Goal: Transaction & Acquisition: Purchase product/service

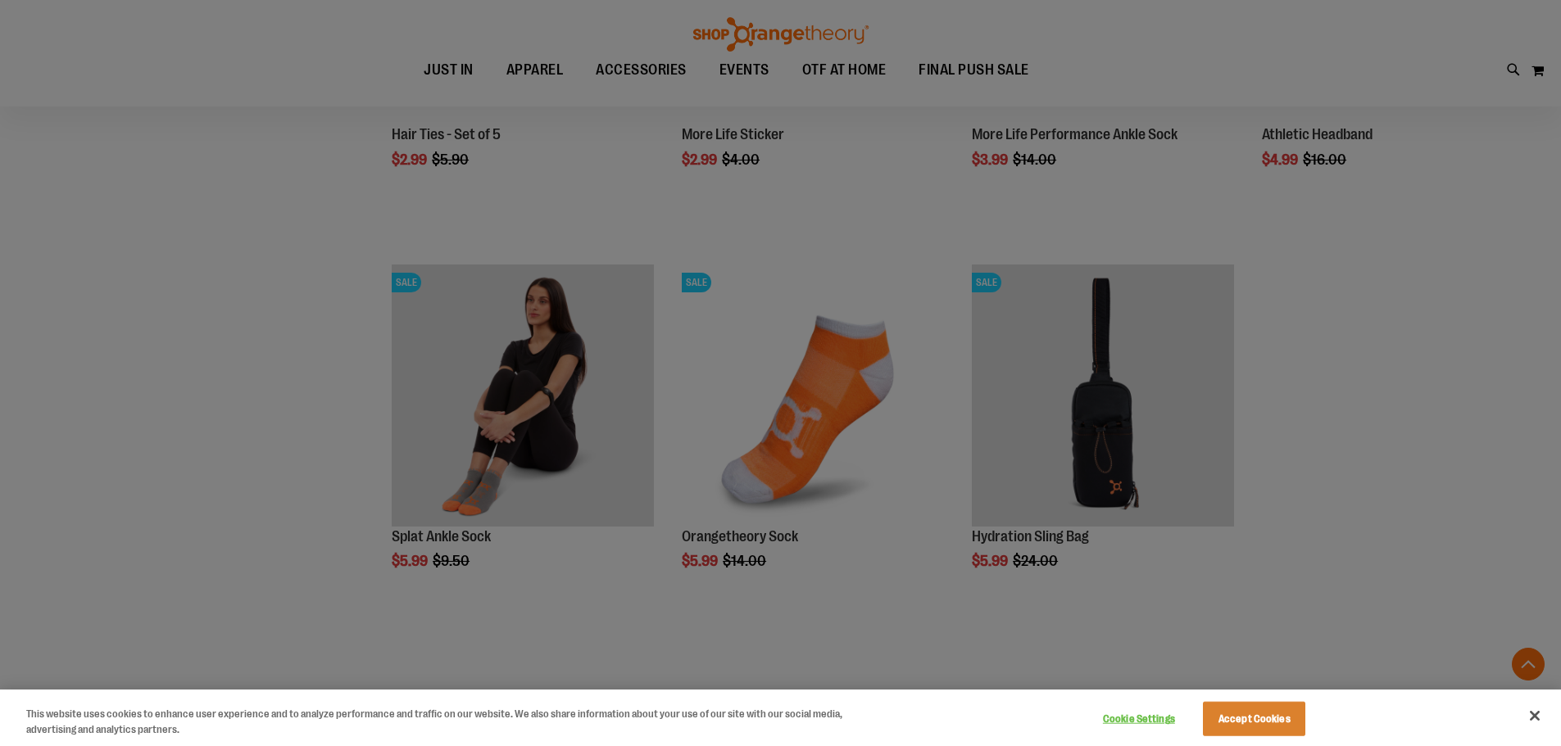
scroll to position [1720, 0]
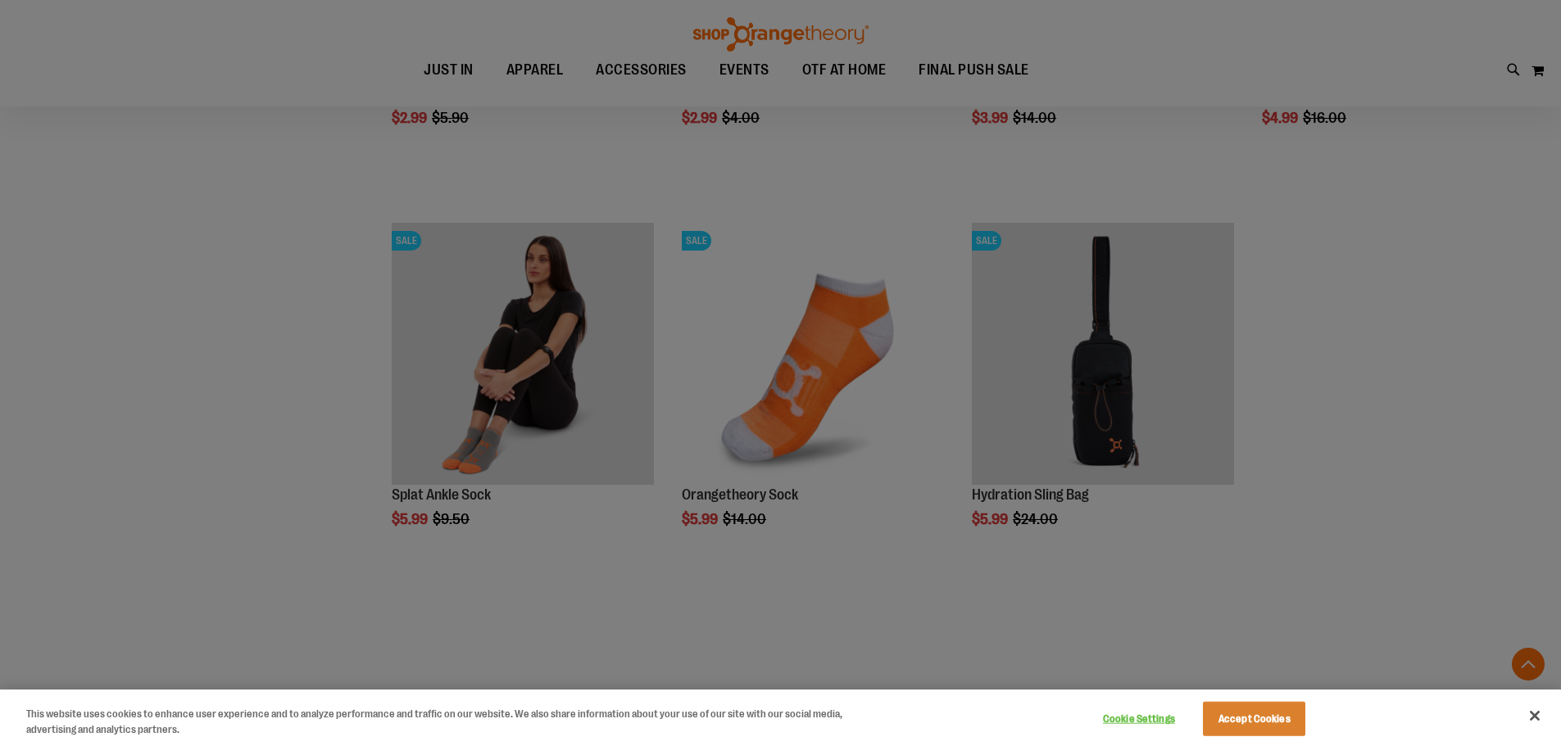
type input "**********"
click at [478, 365] on div at bounding box center [780, 373] width 1561 height 746
click at [454, 335] on div at bounding box center [780, 373] width 1561 height 746
click at [1251, 705] on button "Accept Cookies" at bounding box center [1254, 719] width 102 height 34
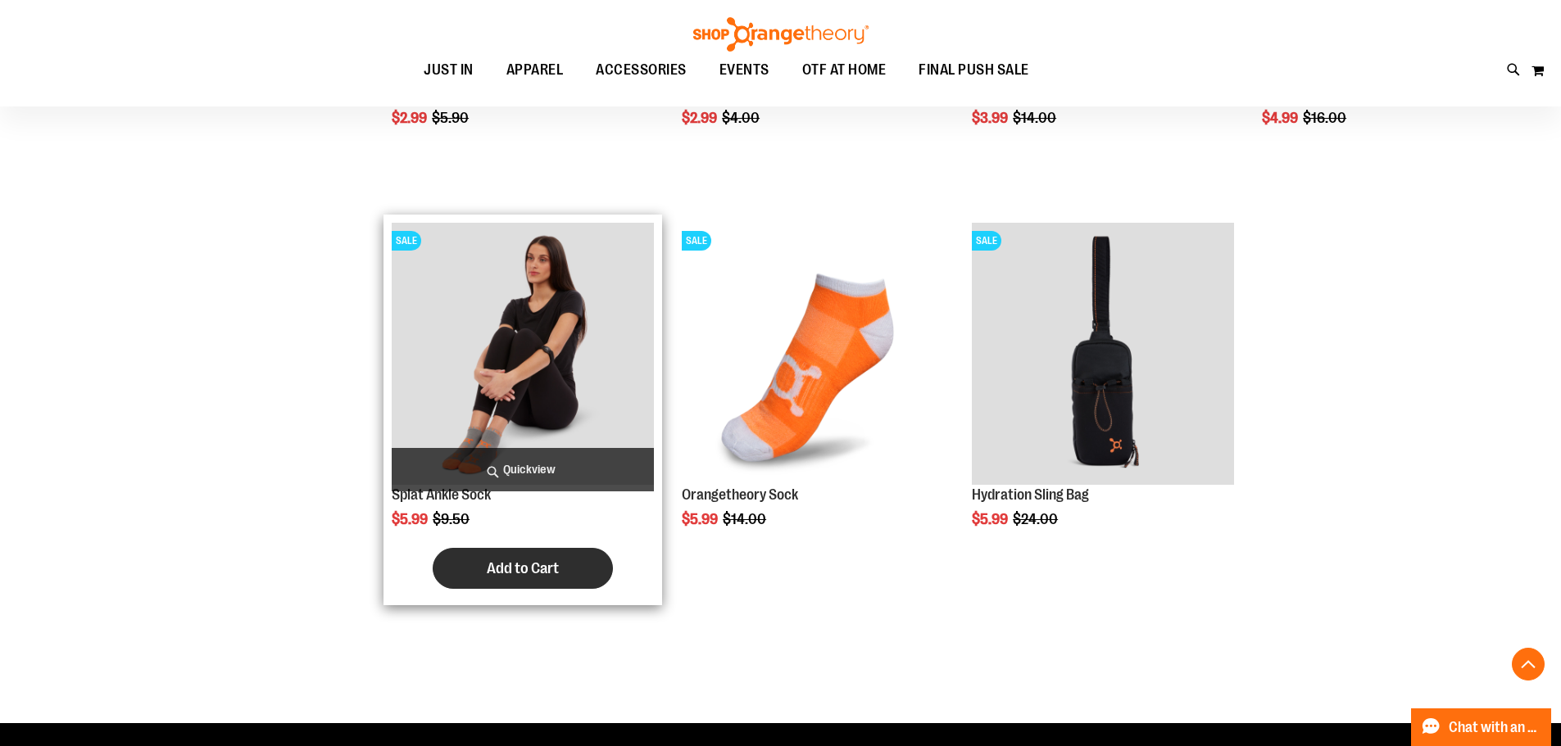
click at [510, 569] on span "Add to Cart" at bounding box center [523, 569] width 72 height 18
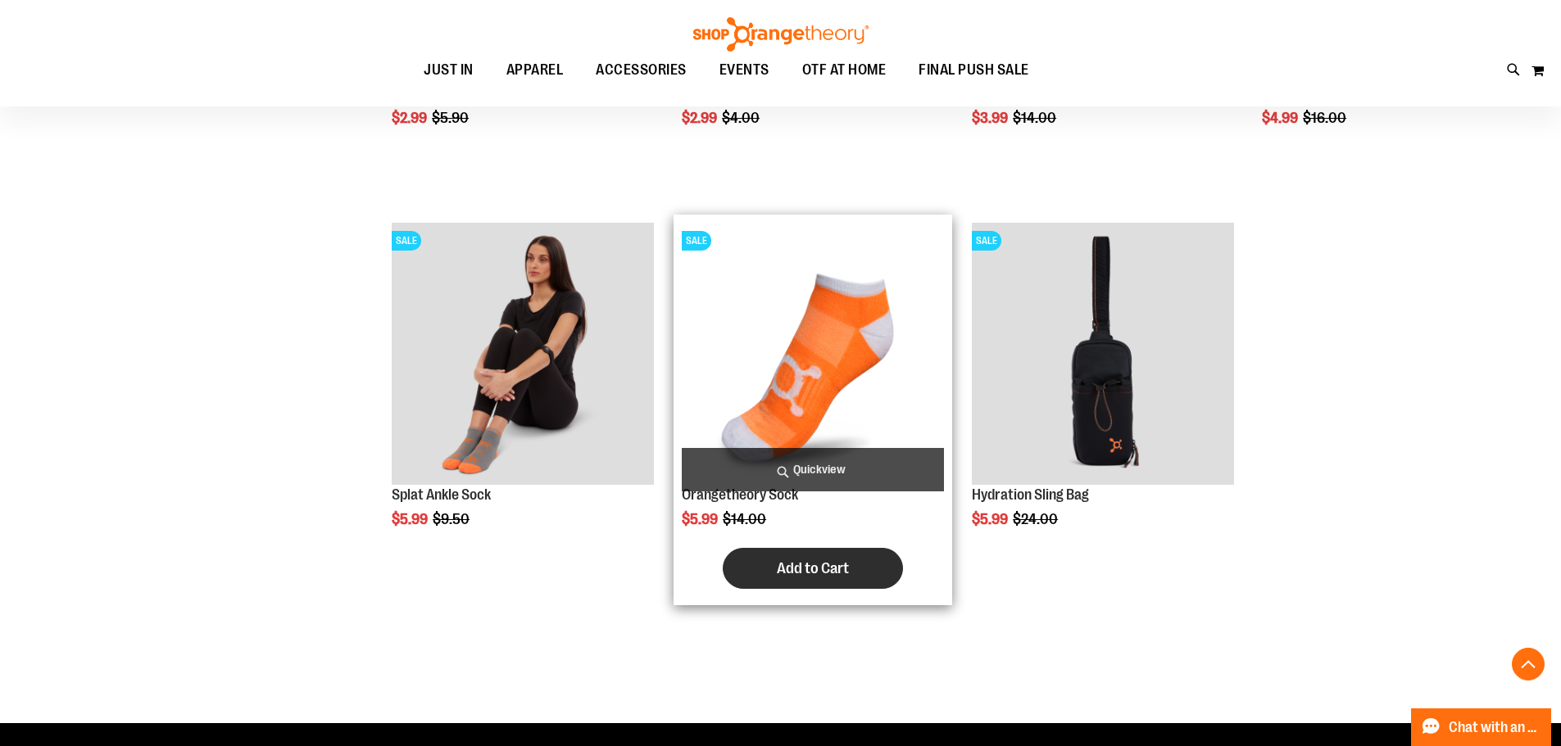
click at [818, 587] on button "Add to Cart" at bounding box center [813, 568] width 180 height 41
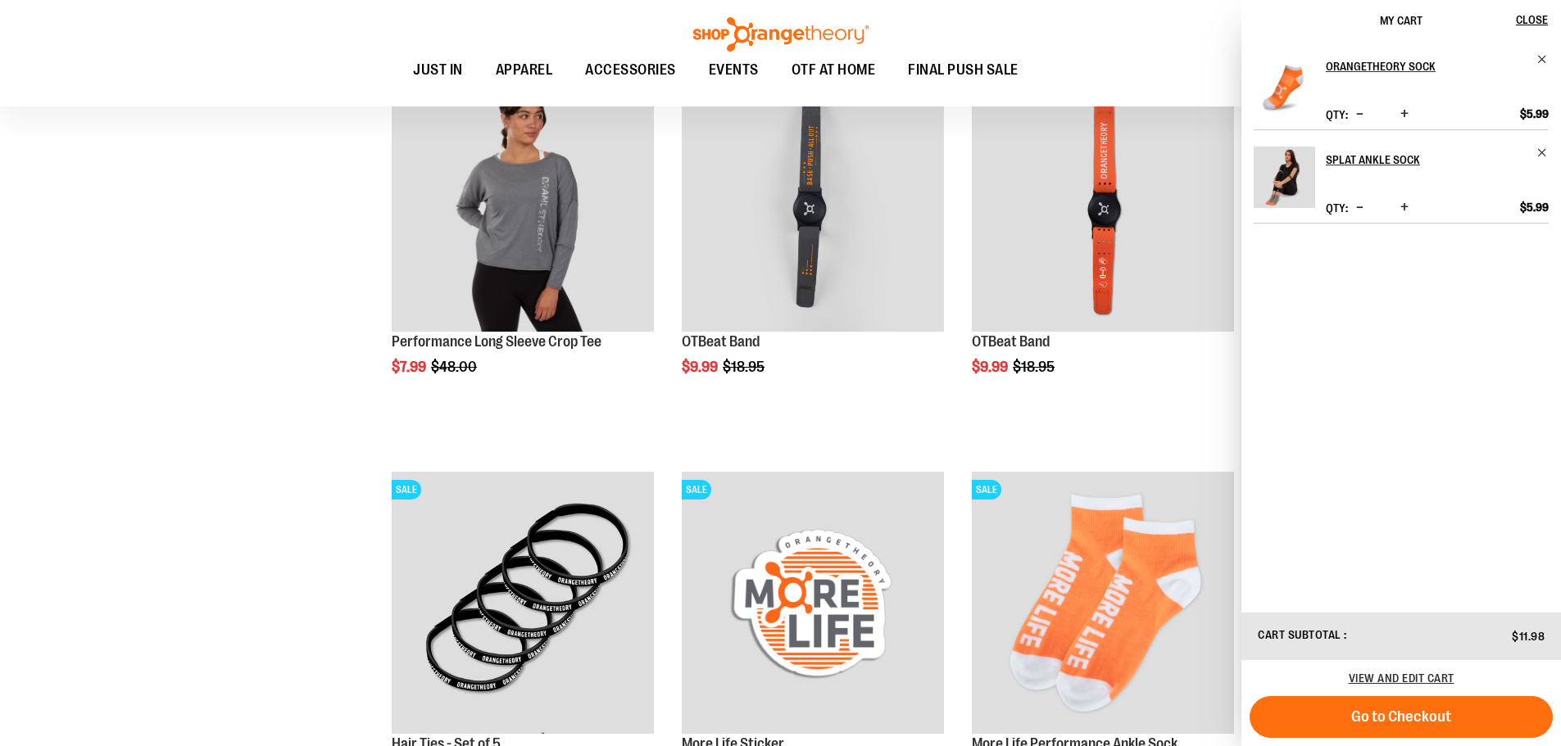
scroll to position [1064, 0]
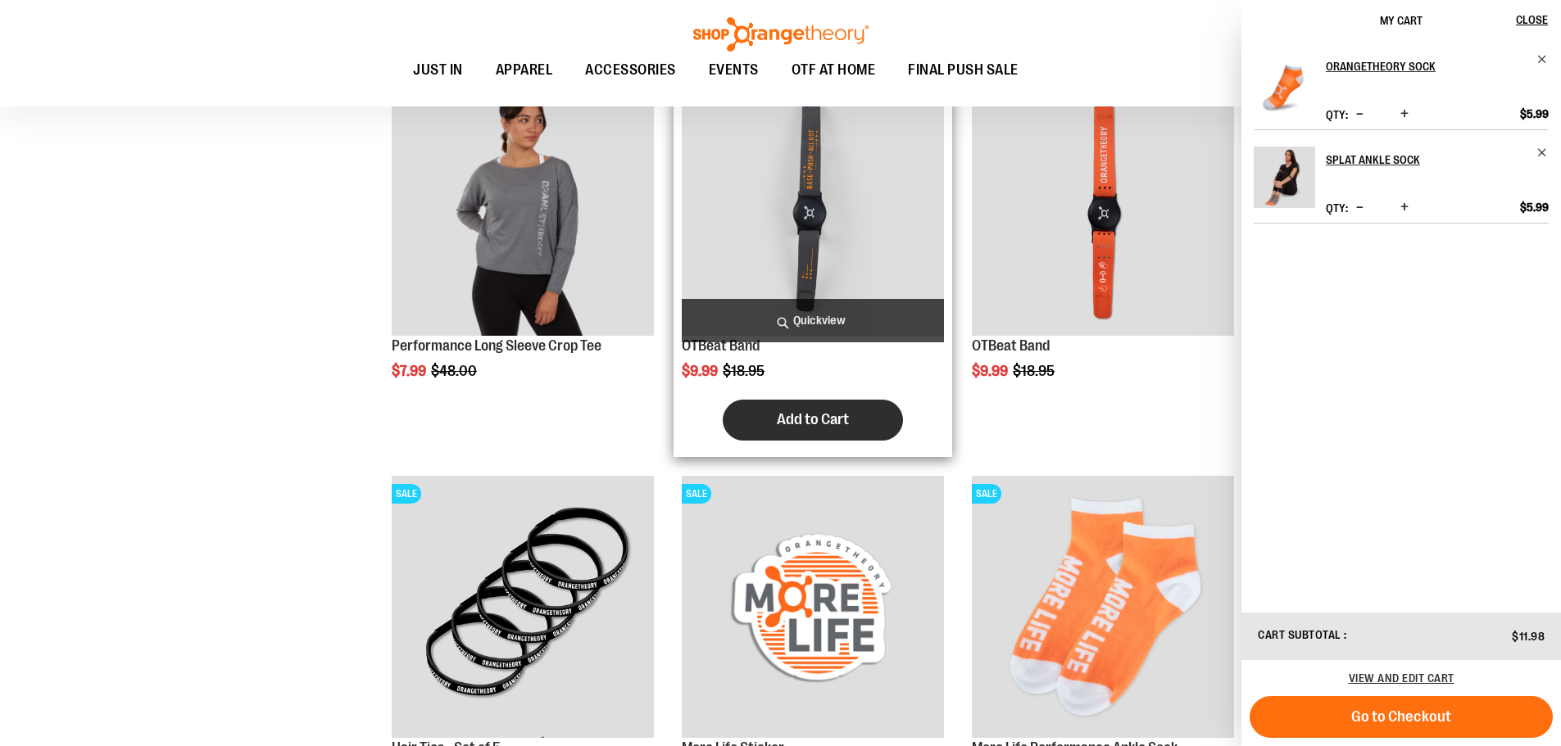
click at [786, 418] on span "Add to Cart" at bounding box center [813, 419] width 72 height 18
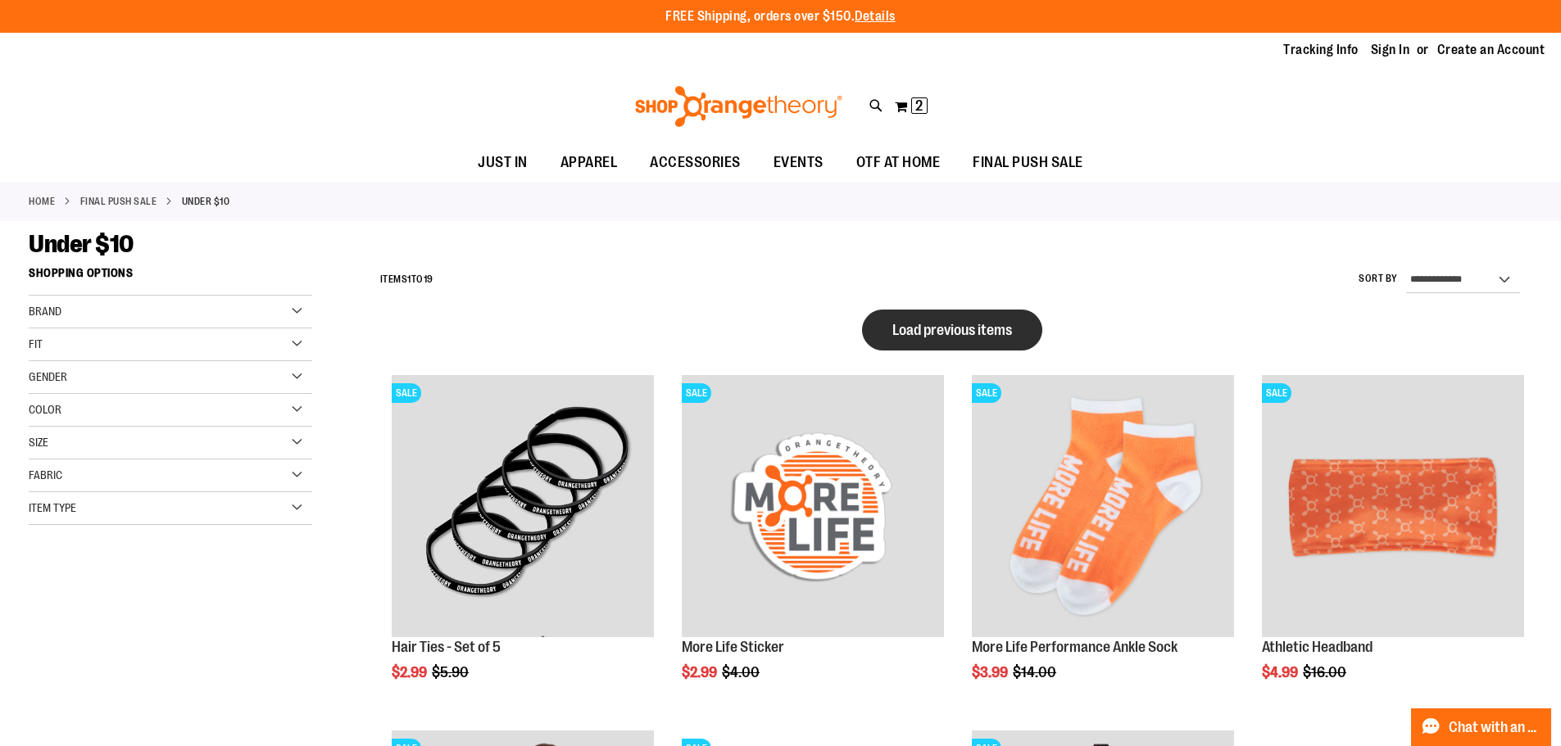
type input "**********"
click at [939, 322] on span "Load previous items" at bounding box center [952, 330] width 120 height 16
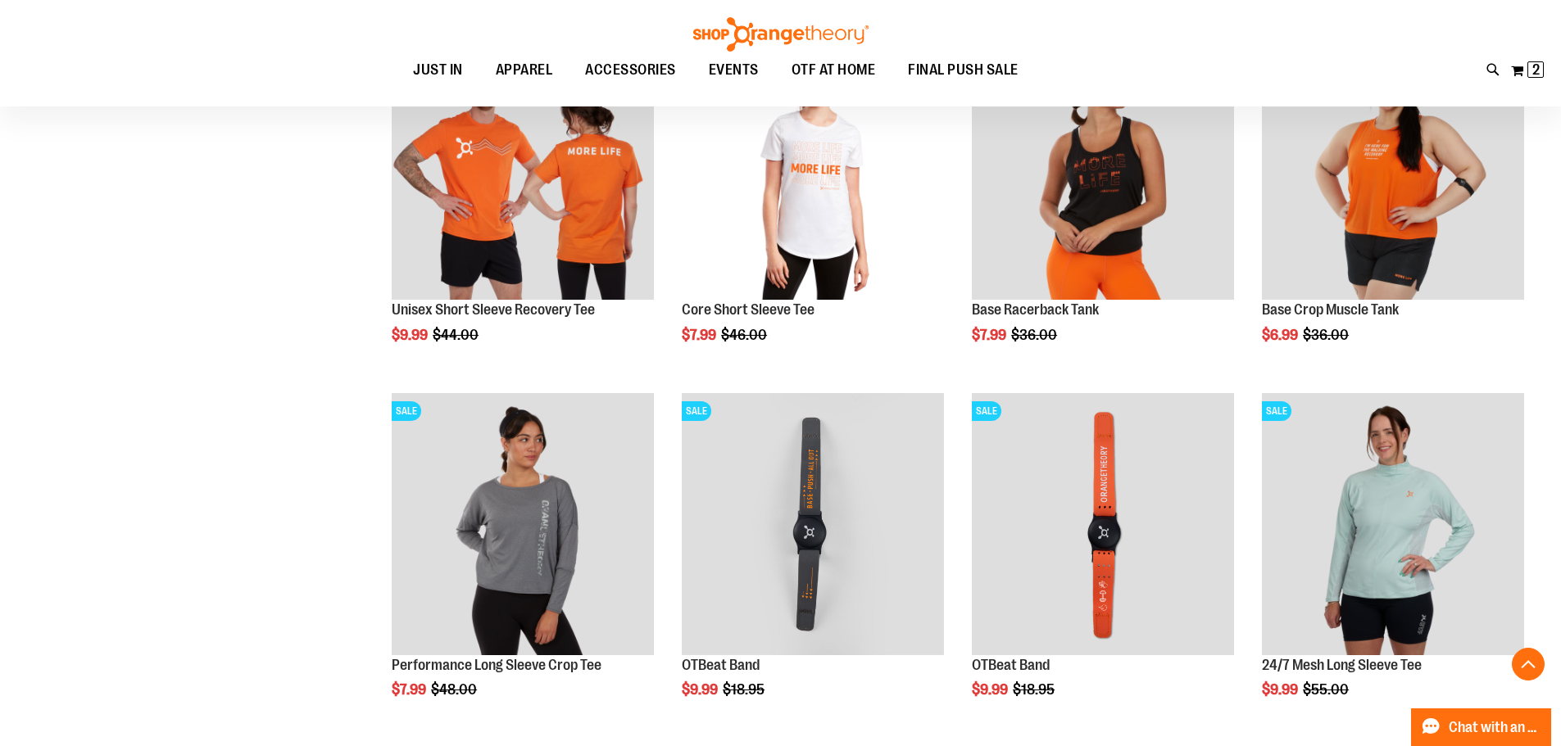
scroll to position [655, 0]
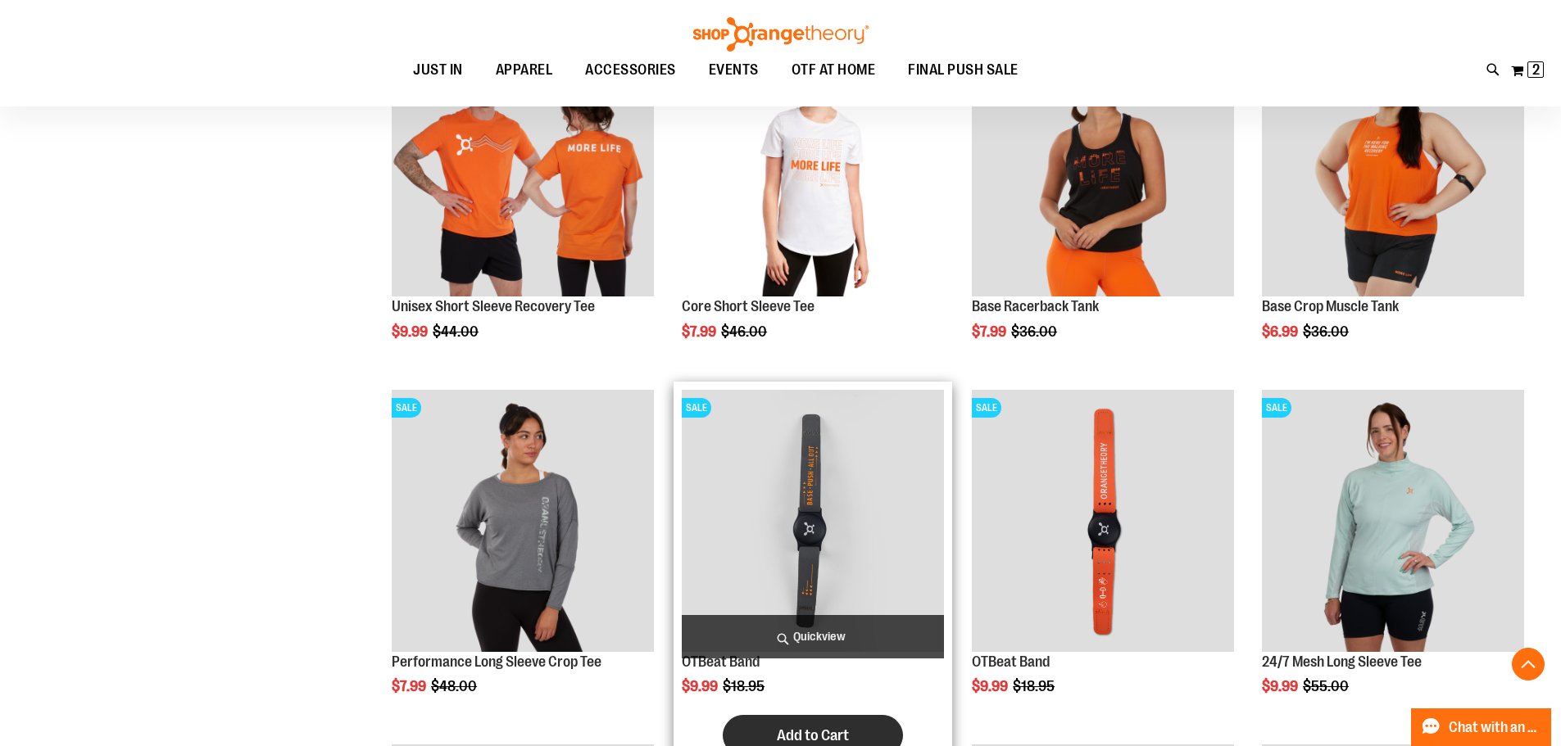
click at [814, 725] on button "Add to Cart" at bounding box center [813, 735] width 180 height 41
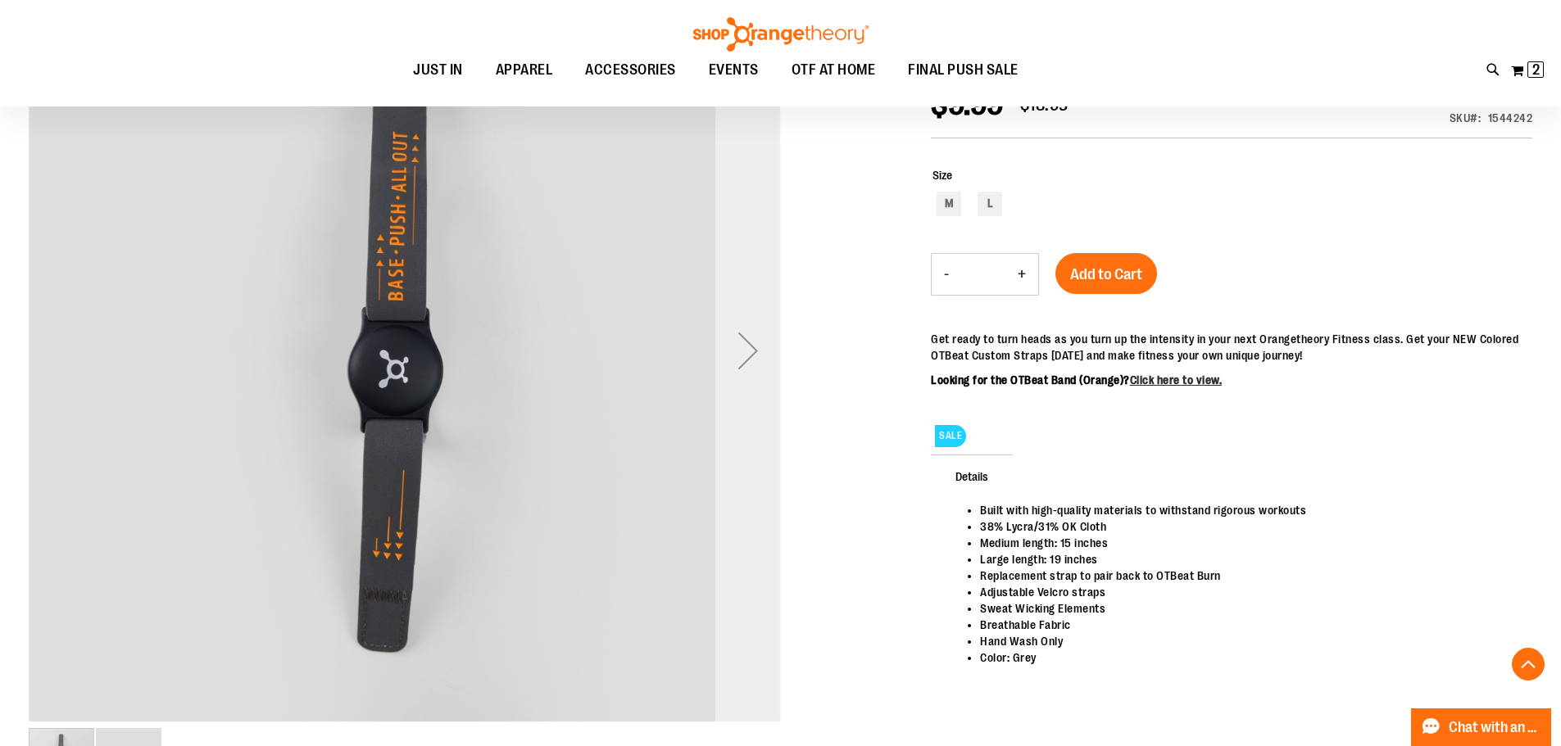
scroll to position [327, 0]
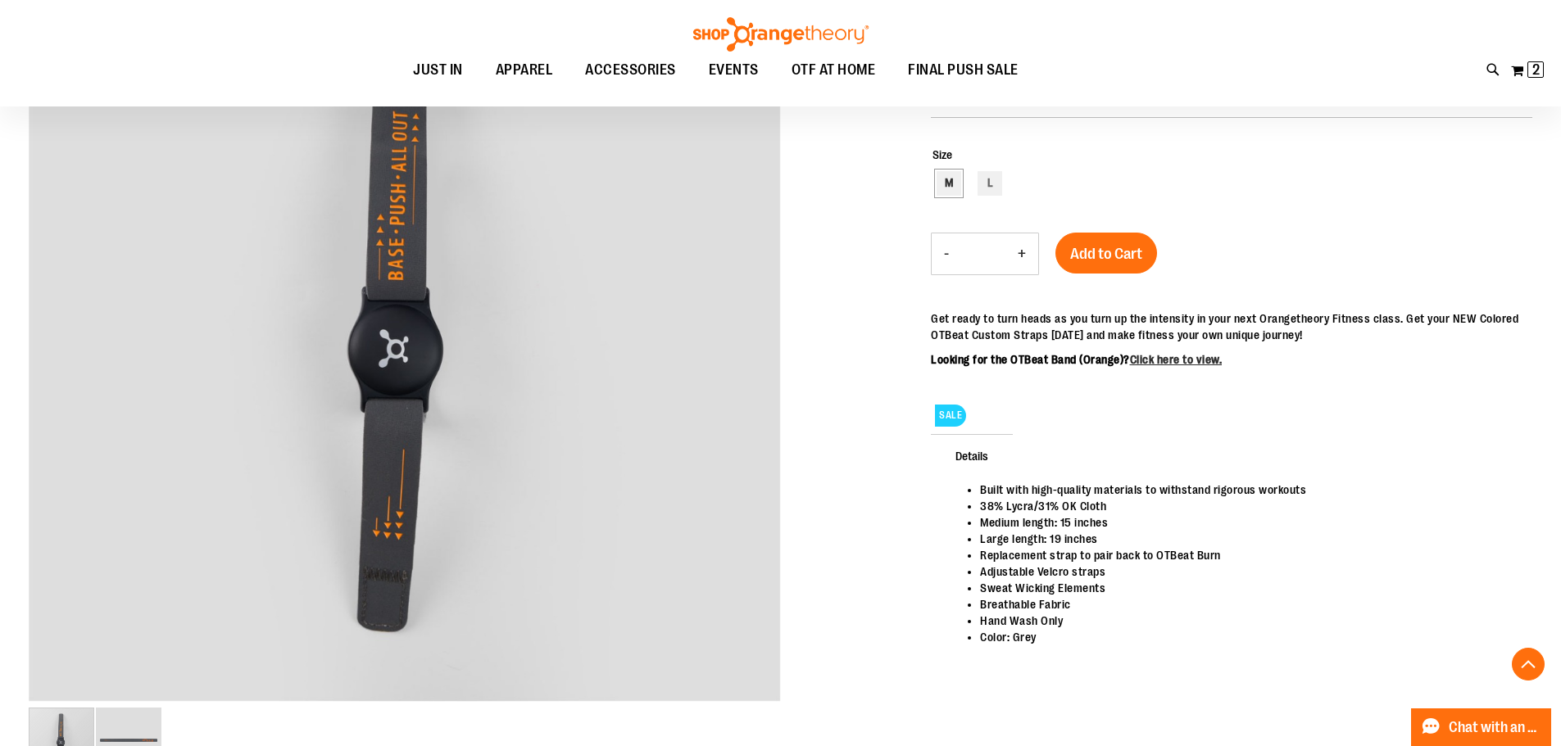
type input "**********"
click at [947, 182] on div "M" at bounding box center [948, 183] width 25 height 25
type input "***"
click at [1070, 254] on span "Add to Cart" at bounding box center [1106, 254] width 72 height 18
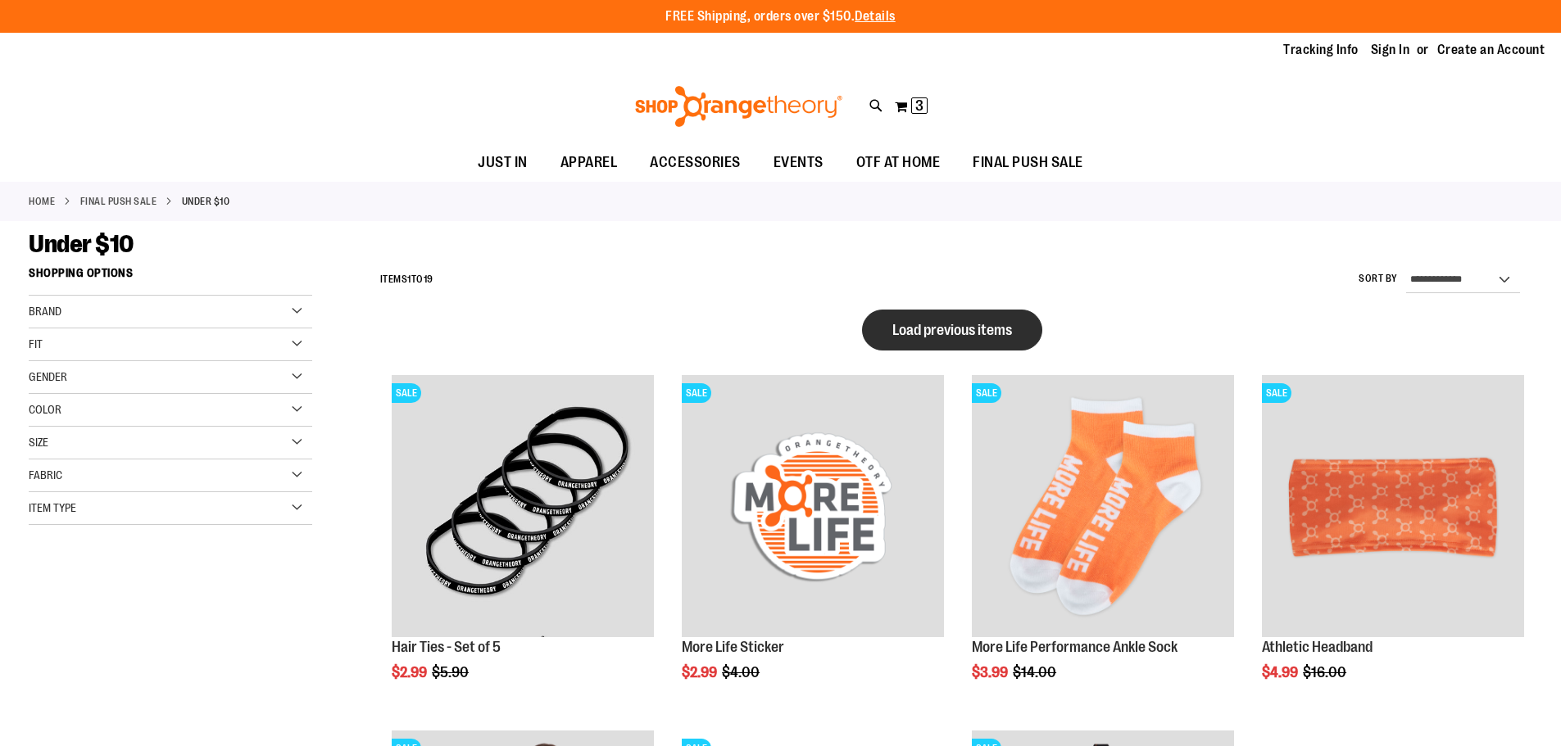
type input "**********"
click at [941, 341] on button "Load previous items" at bounding box center [952, 330] width 180 height 41
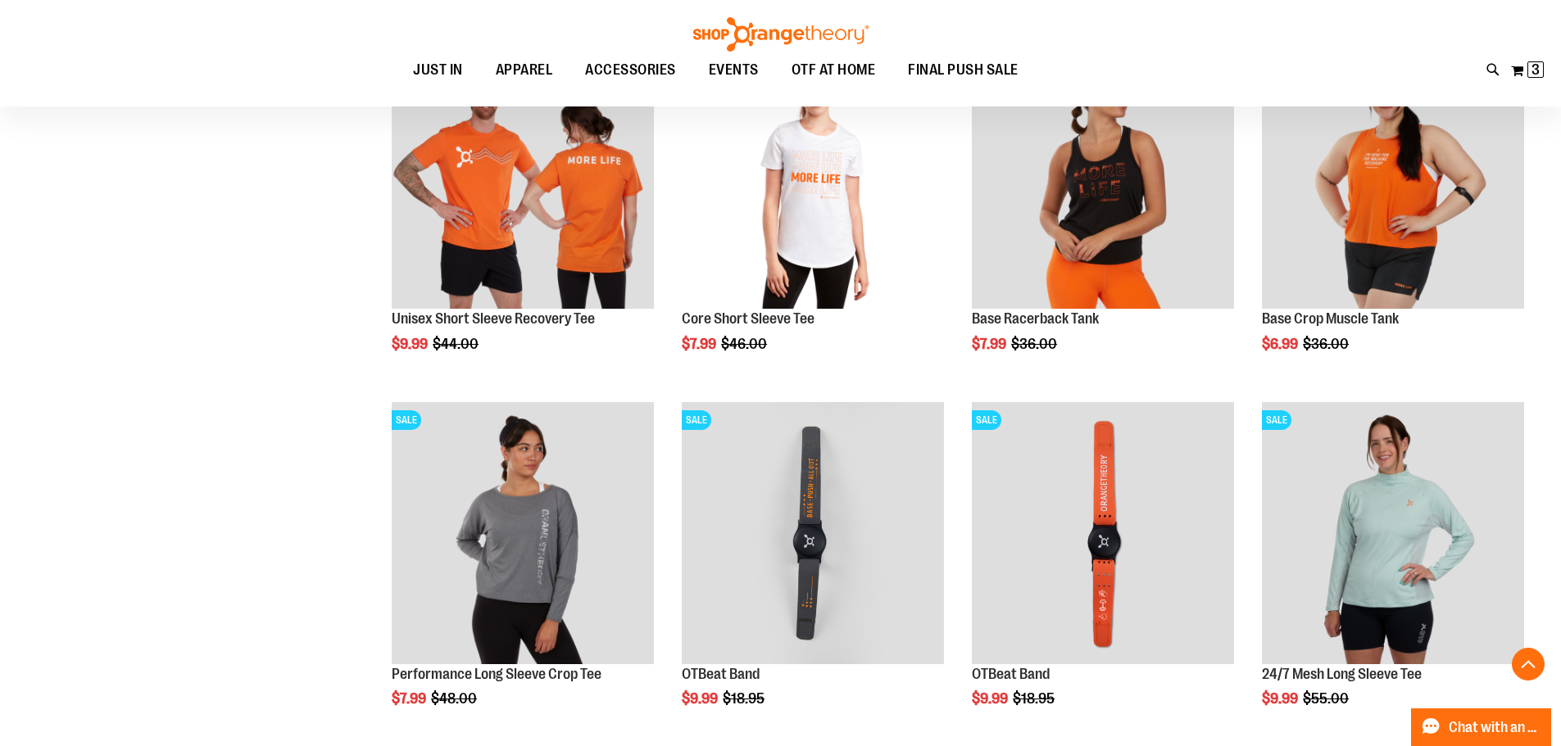
scroll to position [655, 0]
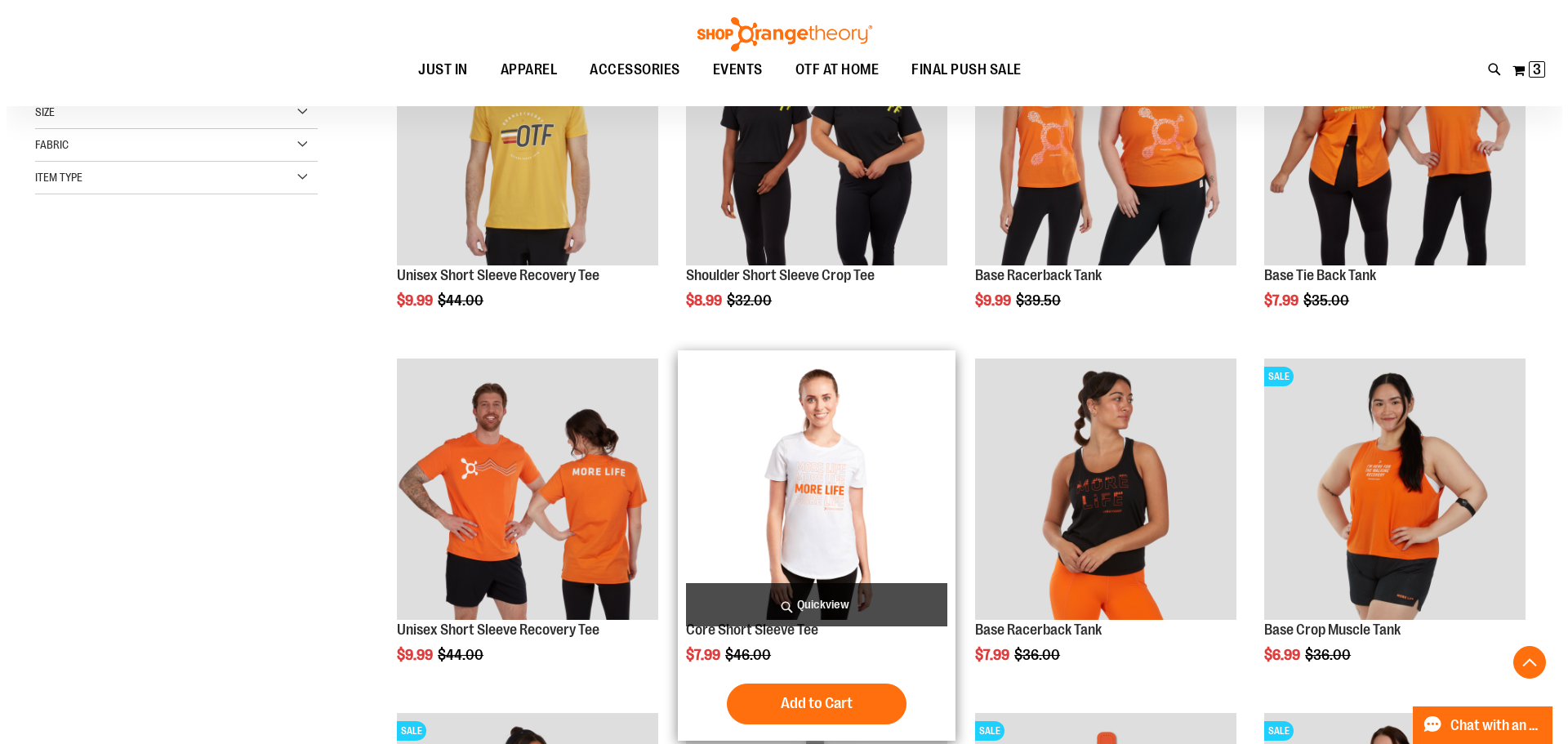
scroll to position [408, 0]
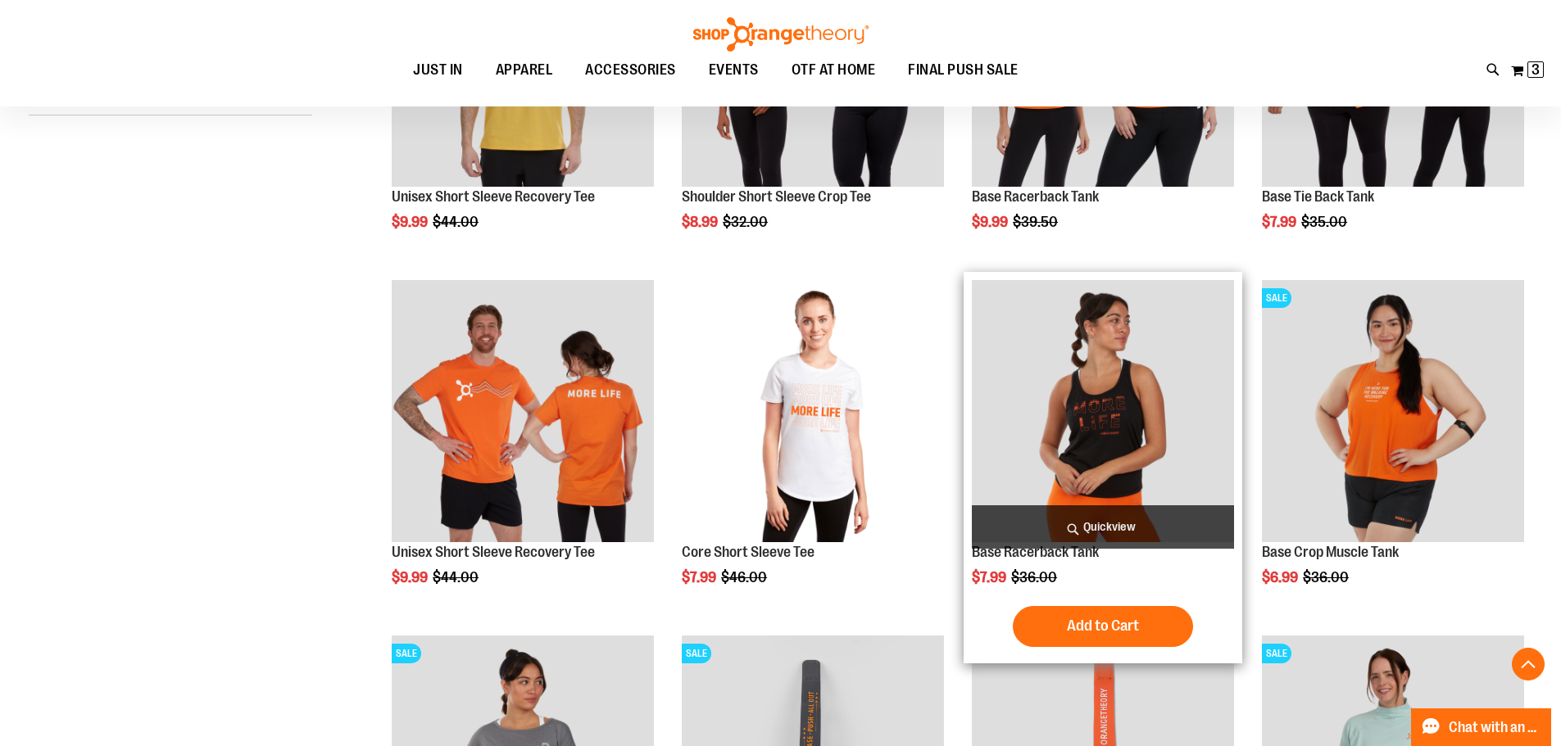
click at [1077, 523] on span "Quickview" at bounding box center [1103, 526] width 262 height 43
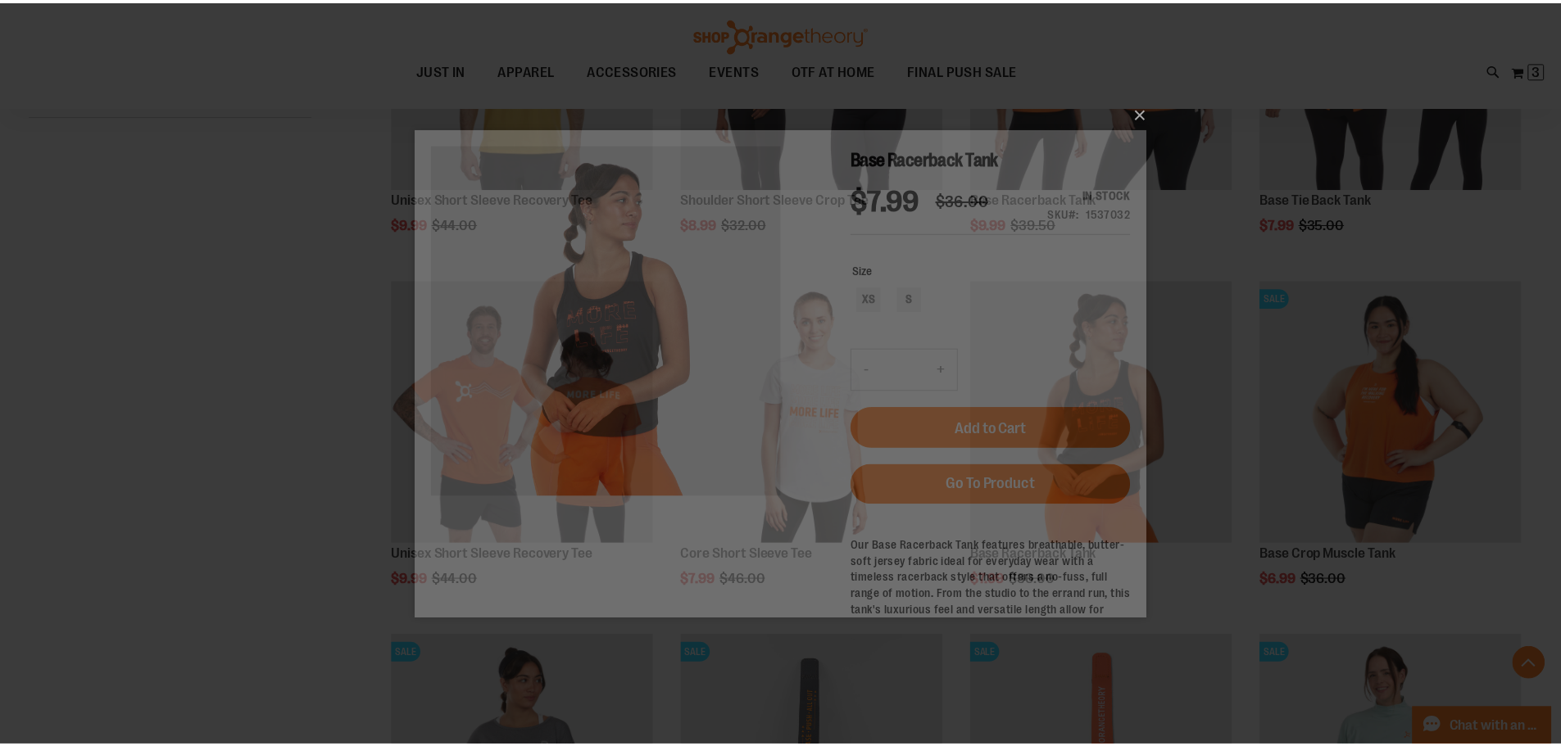
scroll to position [0, 0]
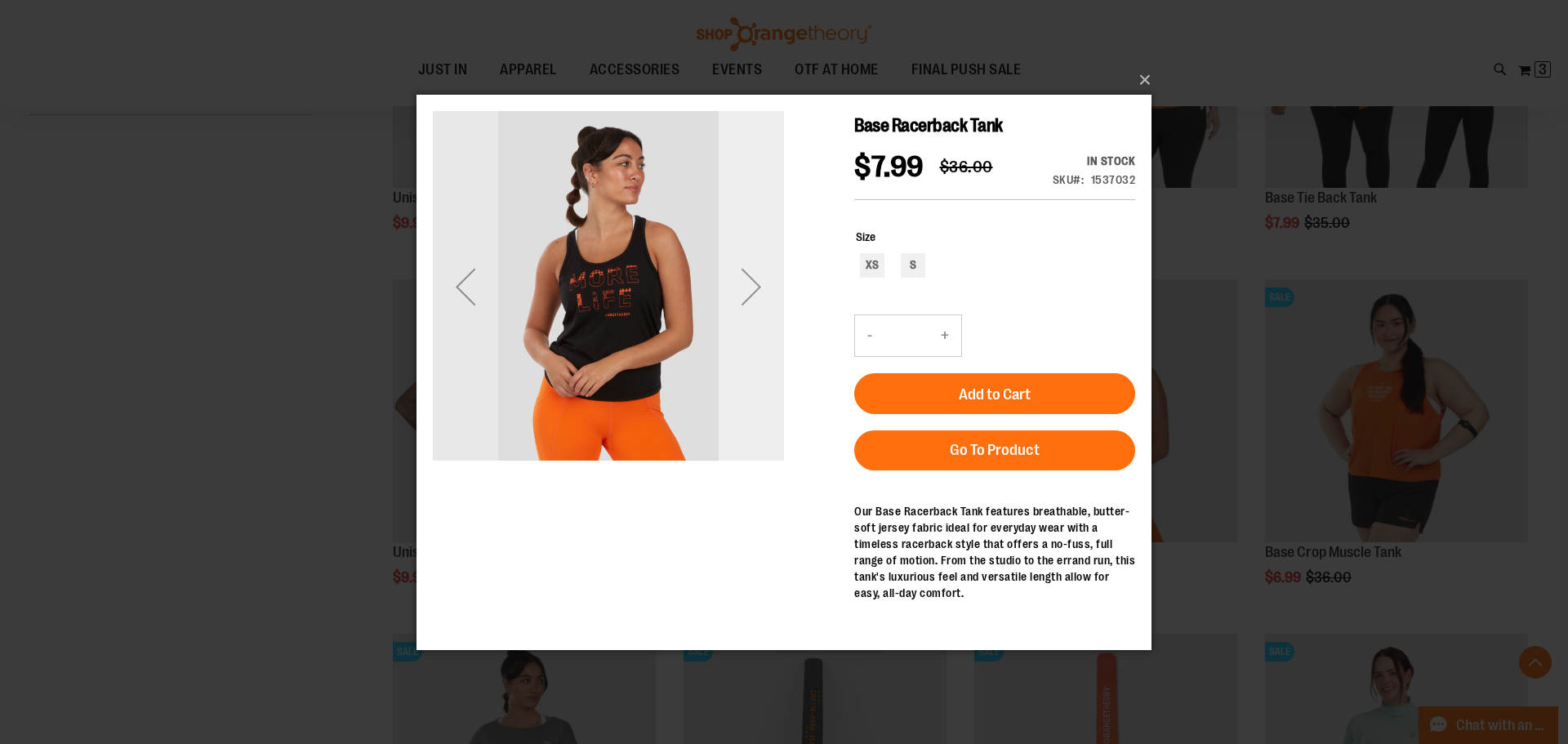
click at [757, 289] on div "Next" at bounding box center [752, 286] width 66 height 66
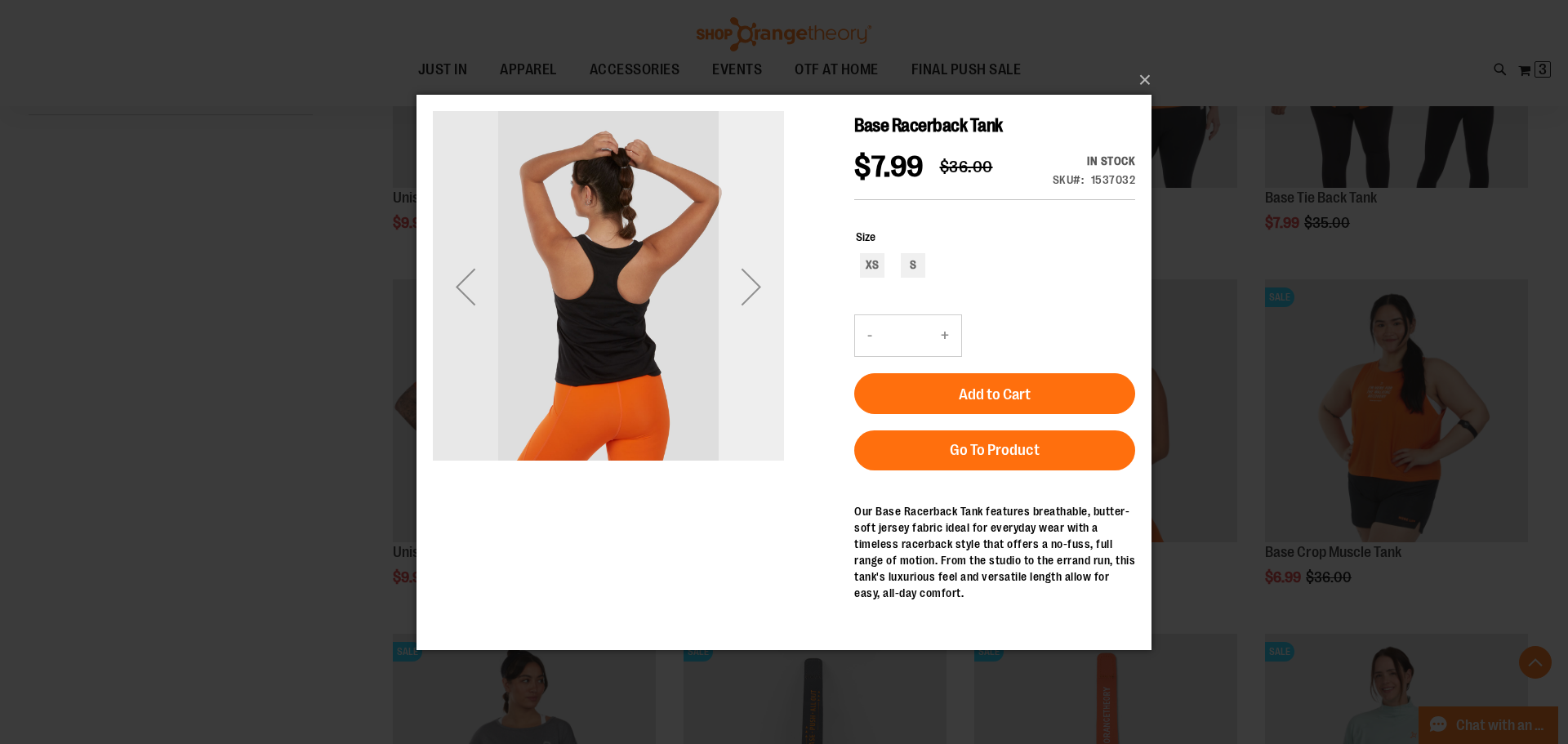
click at [757, 289] on div "Next" at bounding box center [752, 286] width 66 height 66
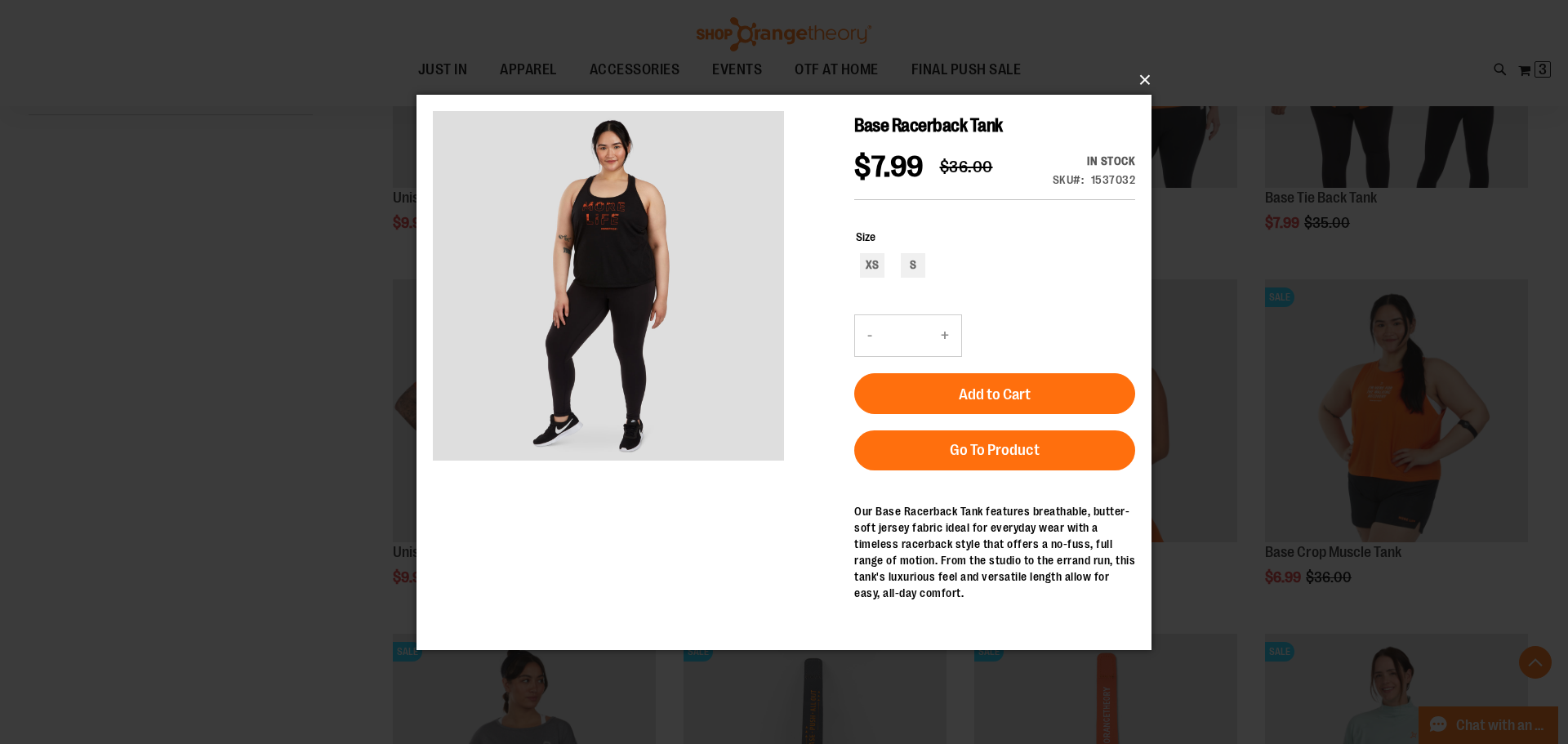
click at [1139, 73] on button "×" at bounding box center [788, 80] width 735 height 36
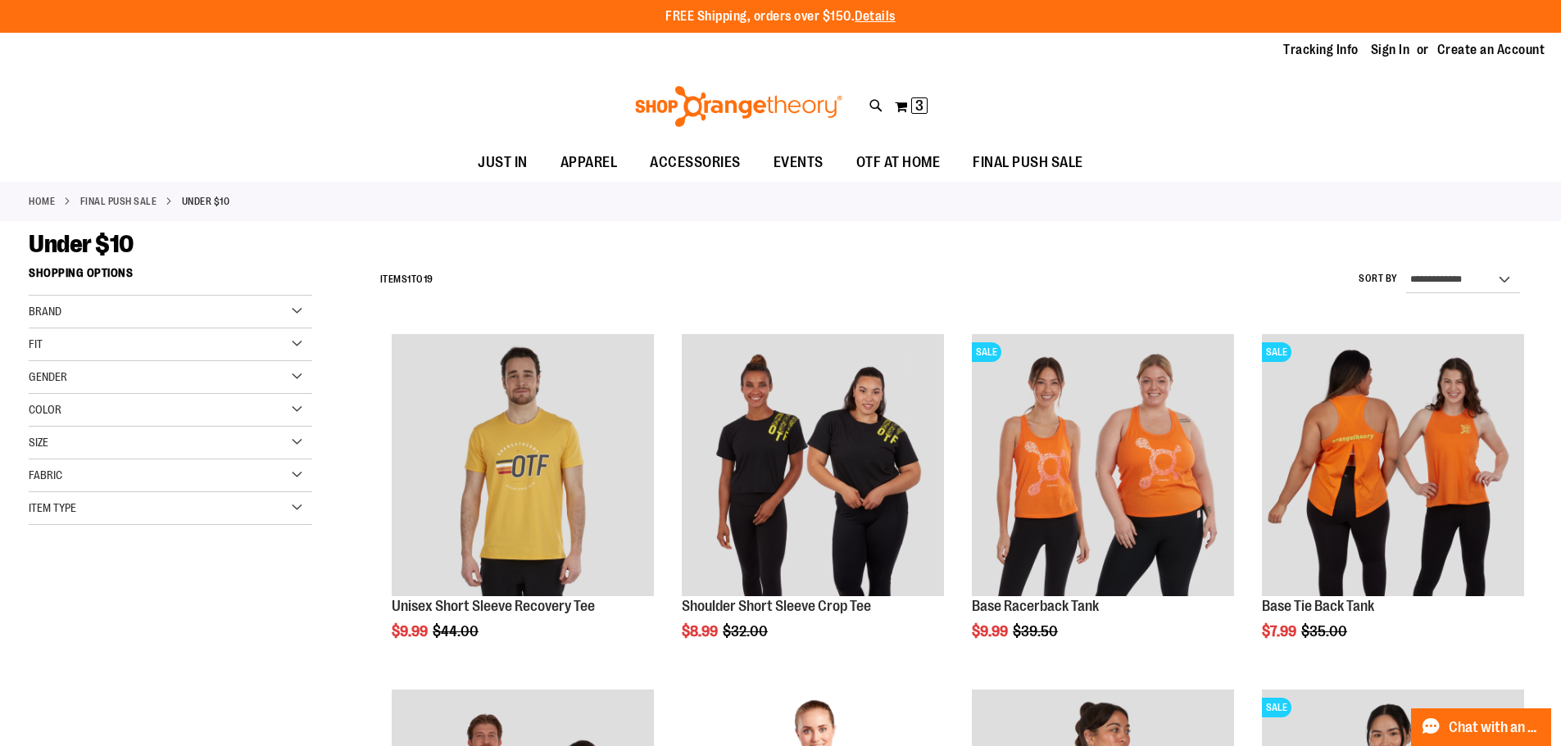
click at [151, 507] on div "Item Type" at bounding box center [170, 508] width 283 height 33
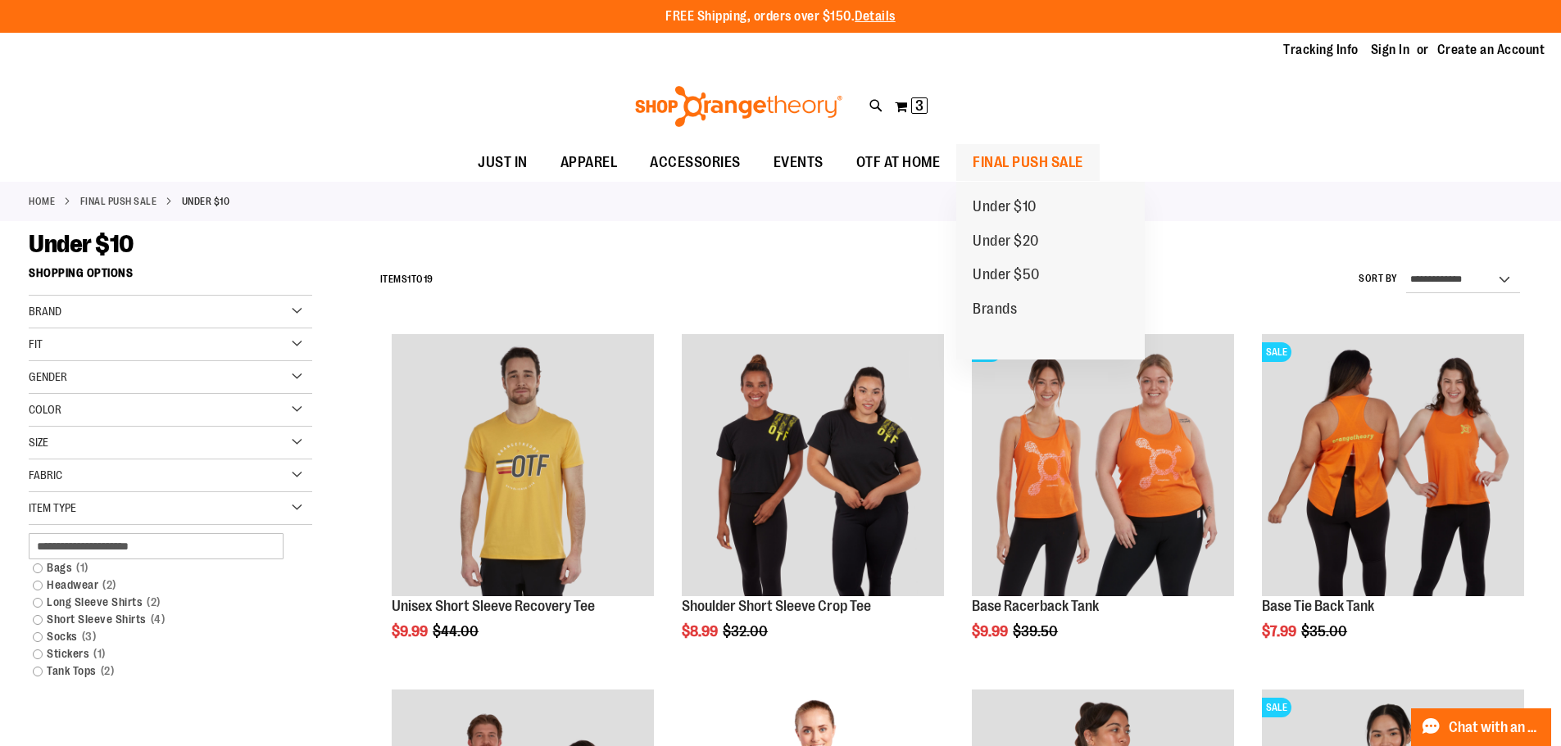
click at [1025, 154] on span "FINAL PUSH SALE" at bounding box center [1027, 162] width 111 height 37
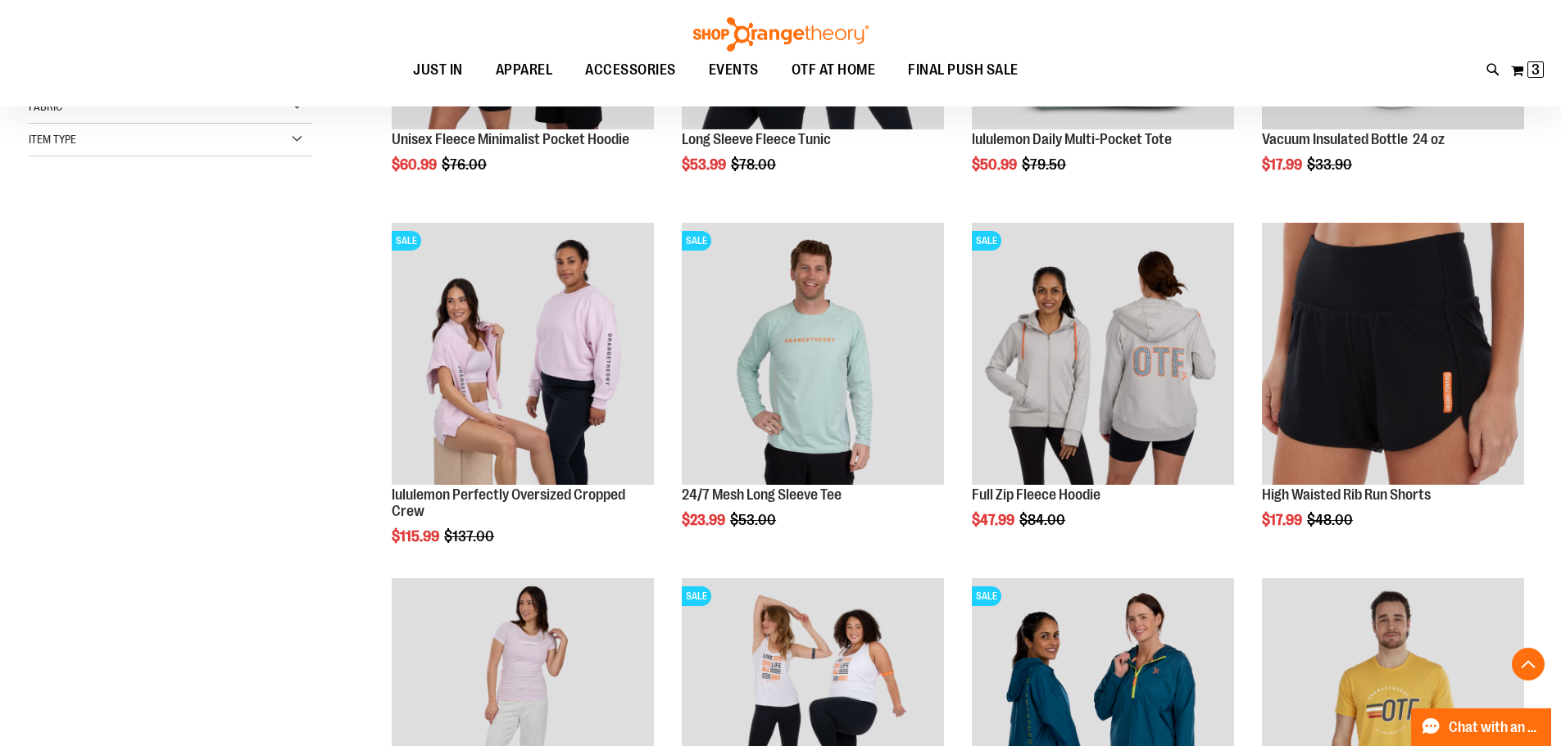
scroll to position [491, 0]
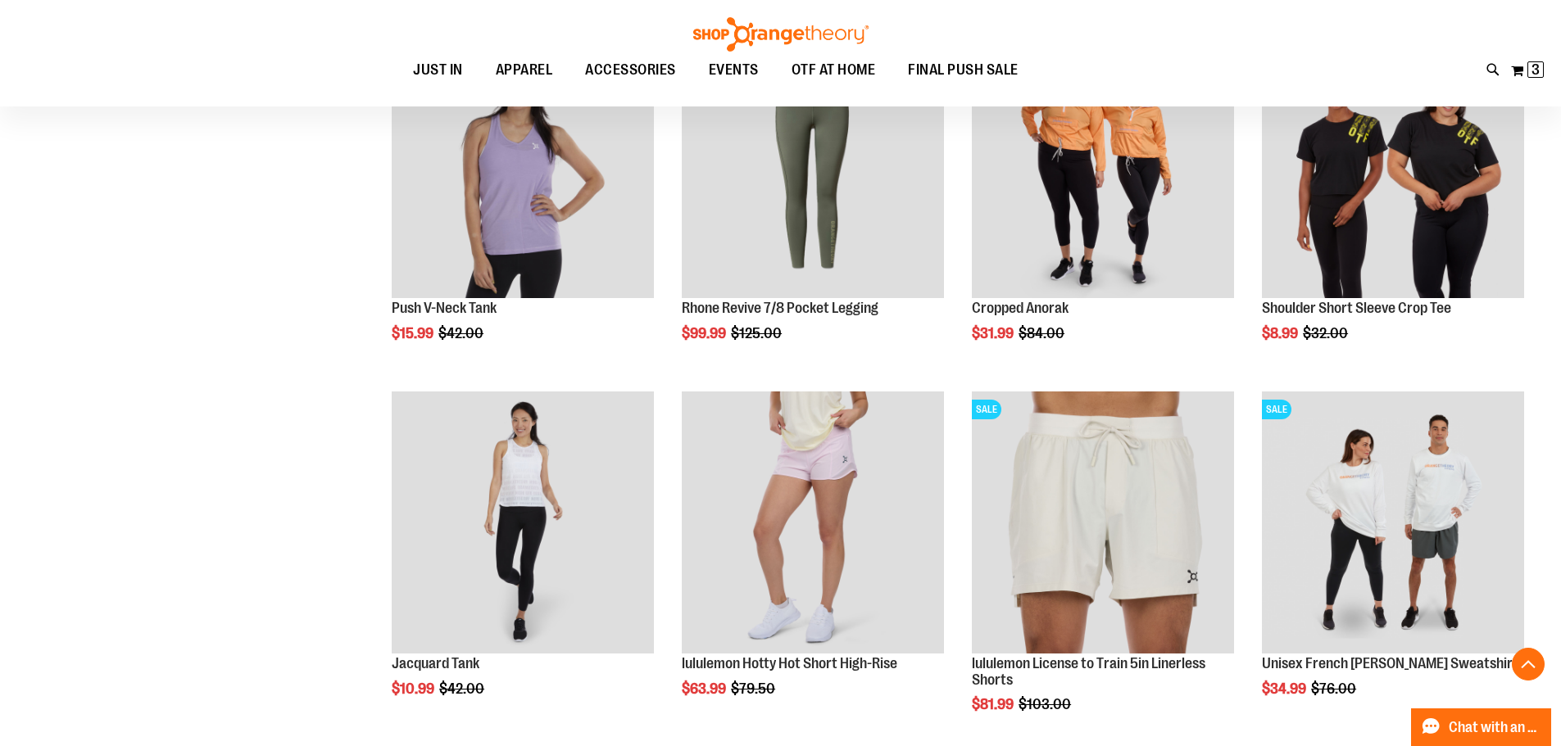
scroll to position [1392, 0]
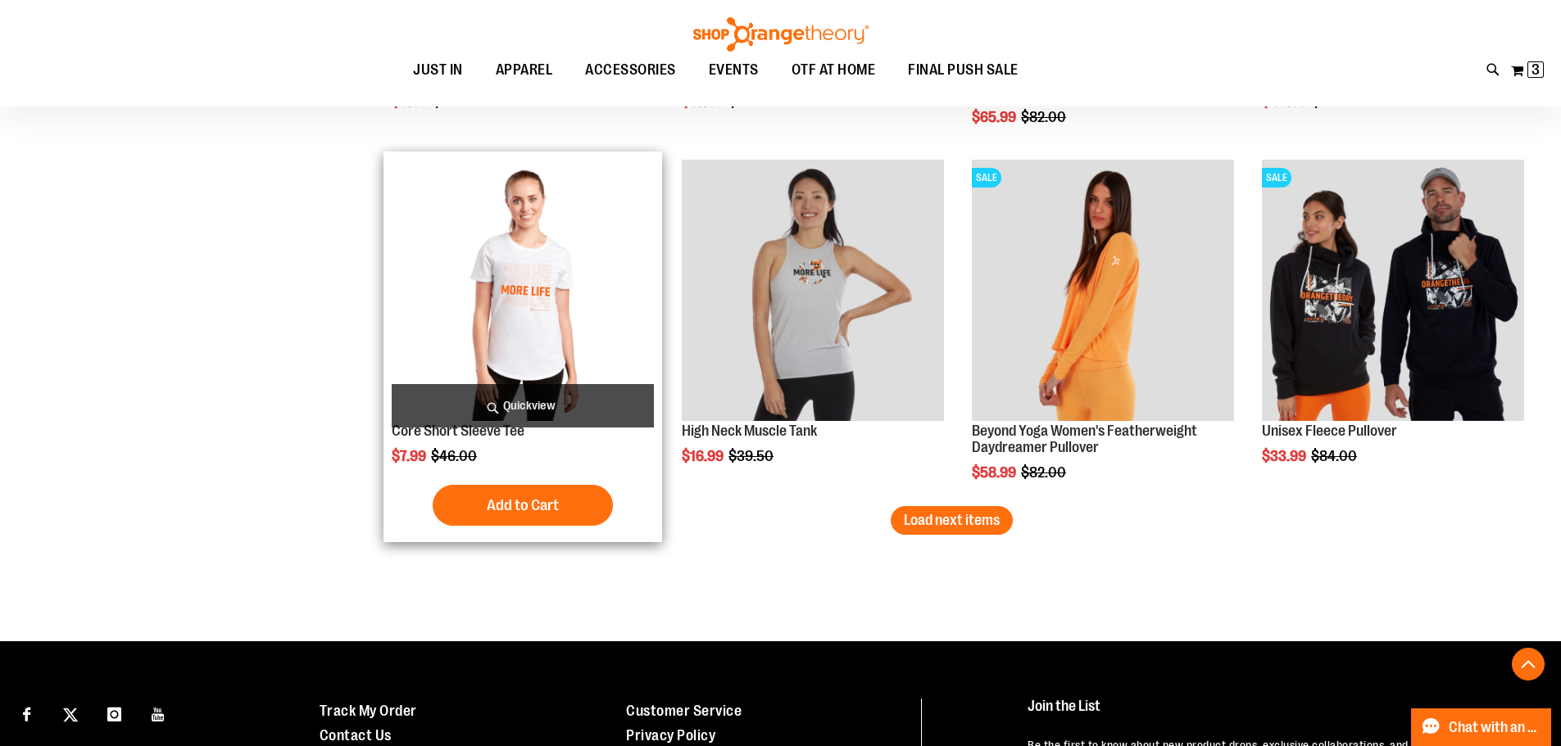
scroll to position [3030, 0]
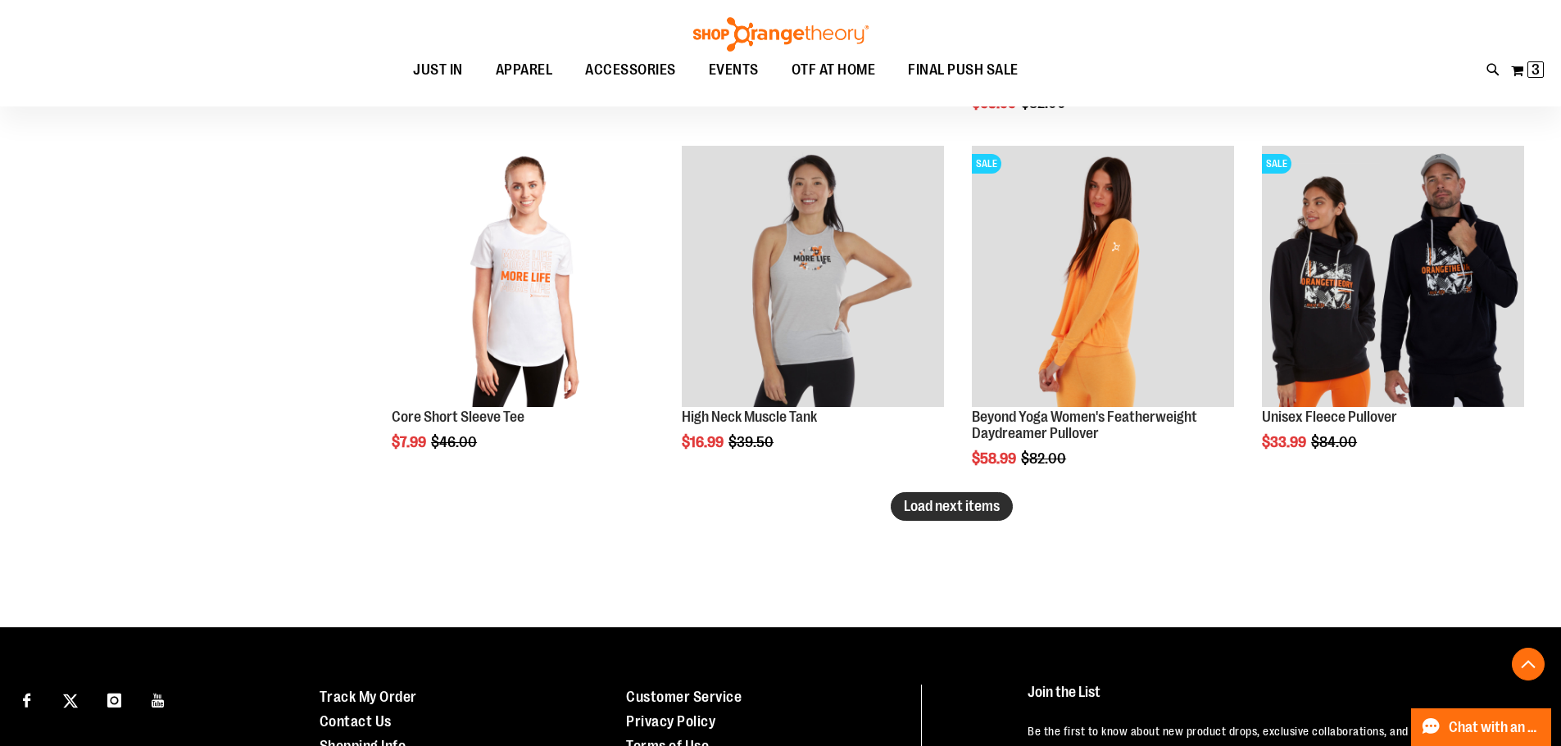
type input "**********"
click at [929, 515] on button "Load next items" at bounding box center [952, 506] width 122 height 29
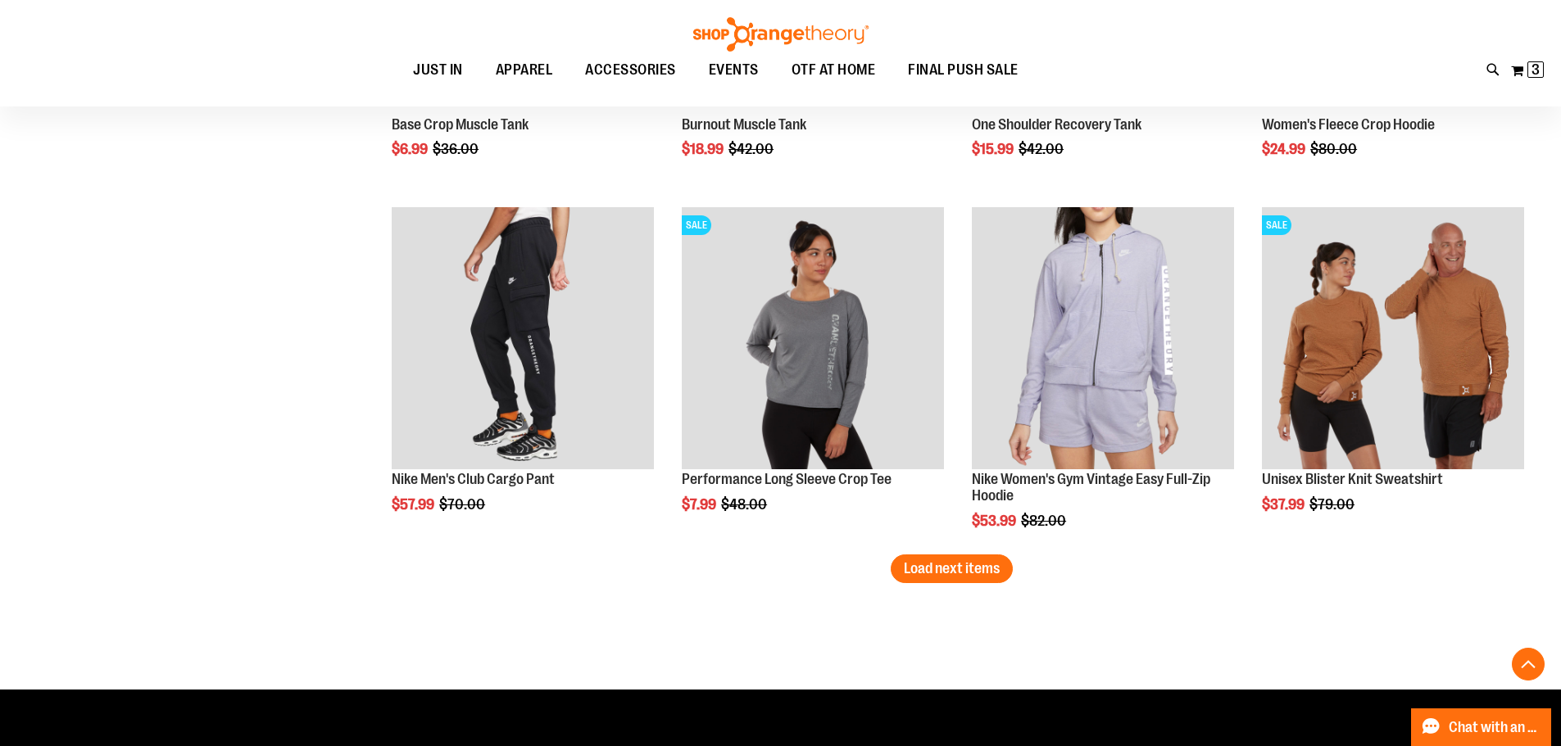
scroll to position [4095, 0]
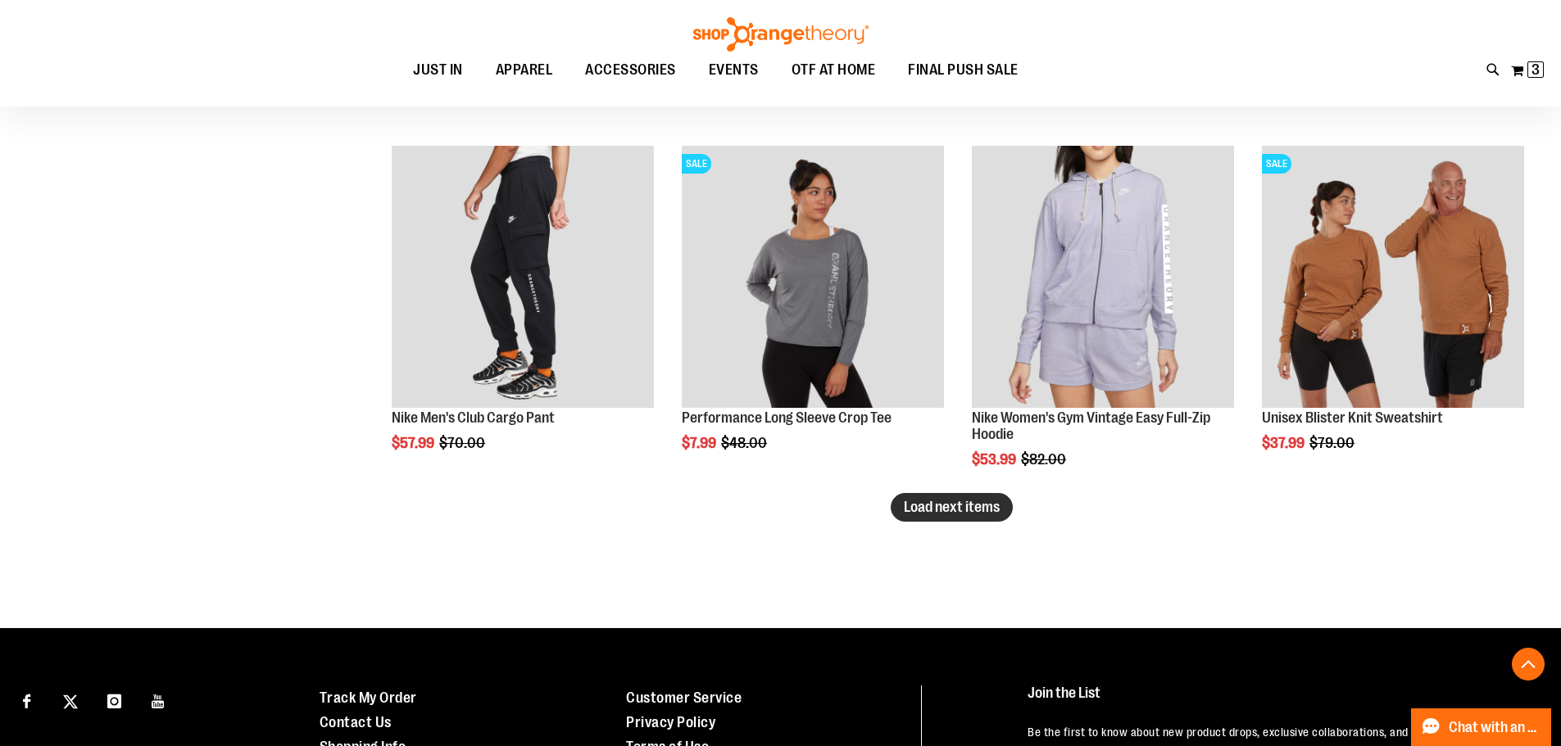
click at [963, 506] on span "Load next items" at bounding box center [952, 507] width 96 height 16
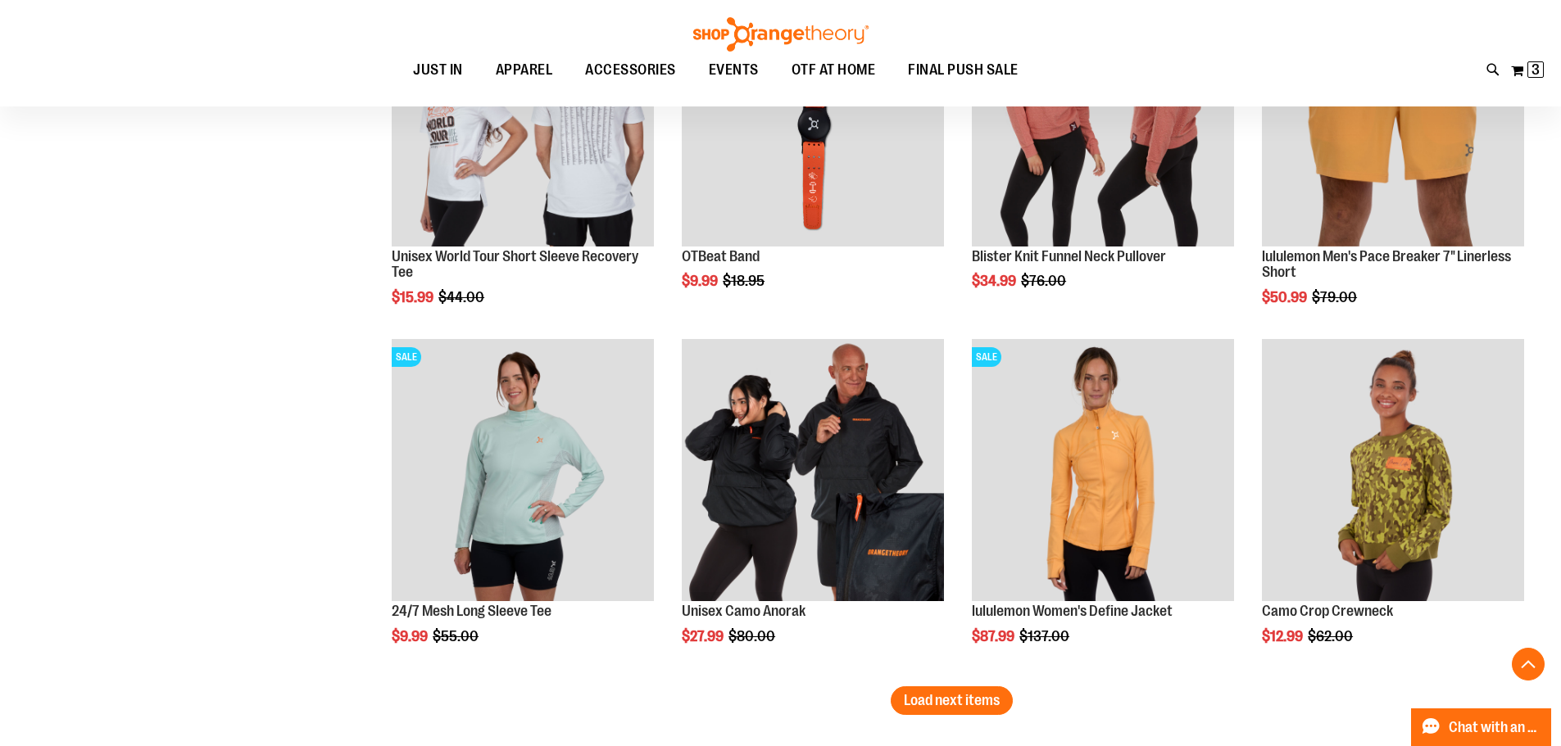
scroll to position [4997, 0]
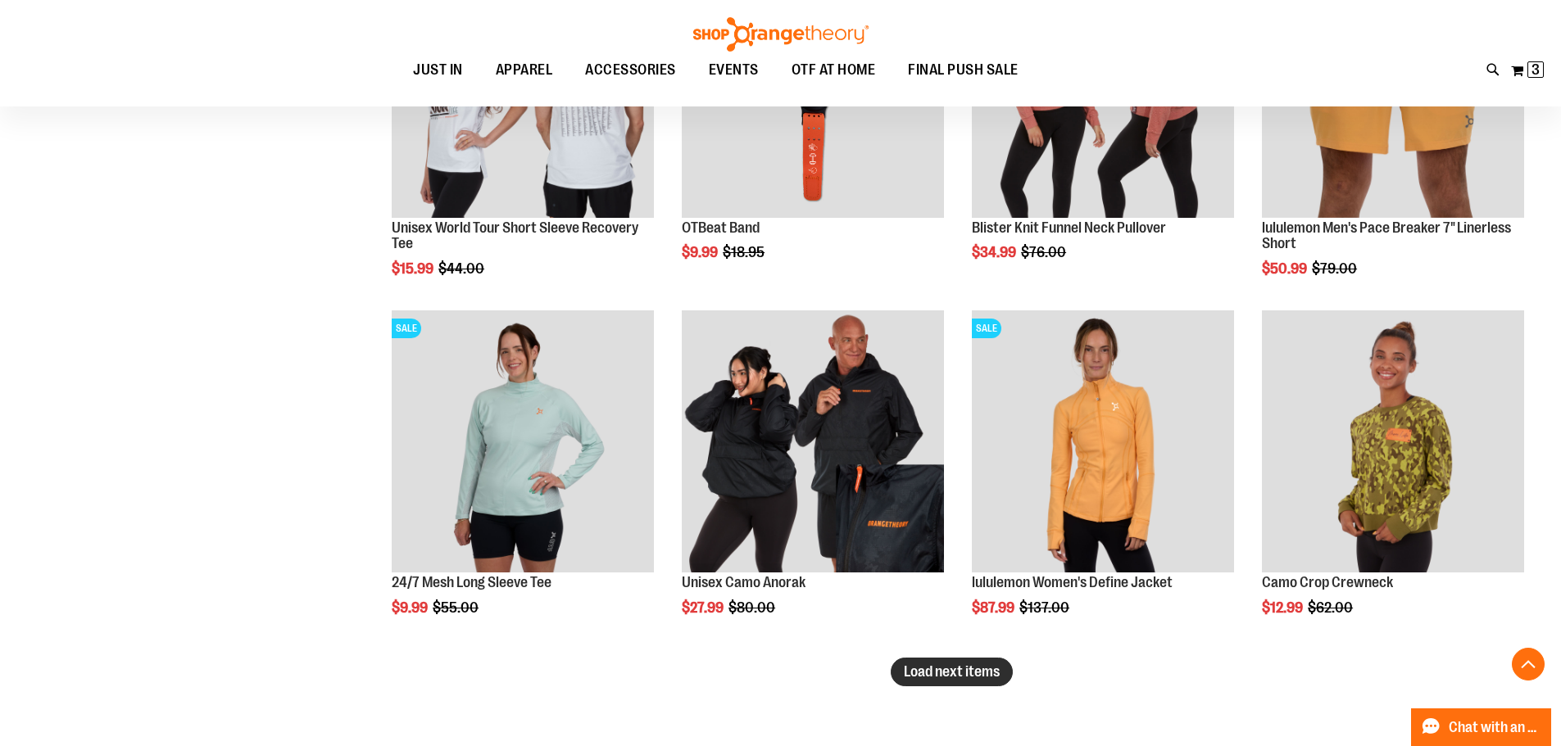
click at [942, 677] on span "Load next items" at bounding box center [952, 672] width 96 height 16
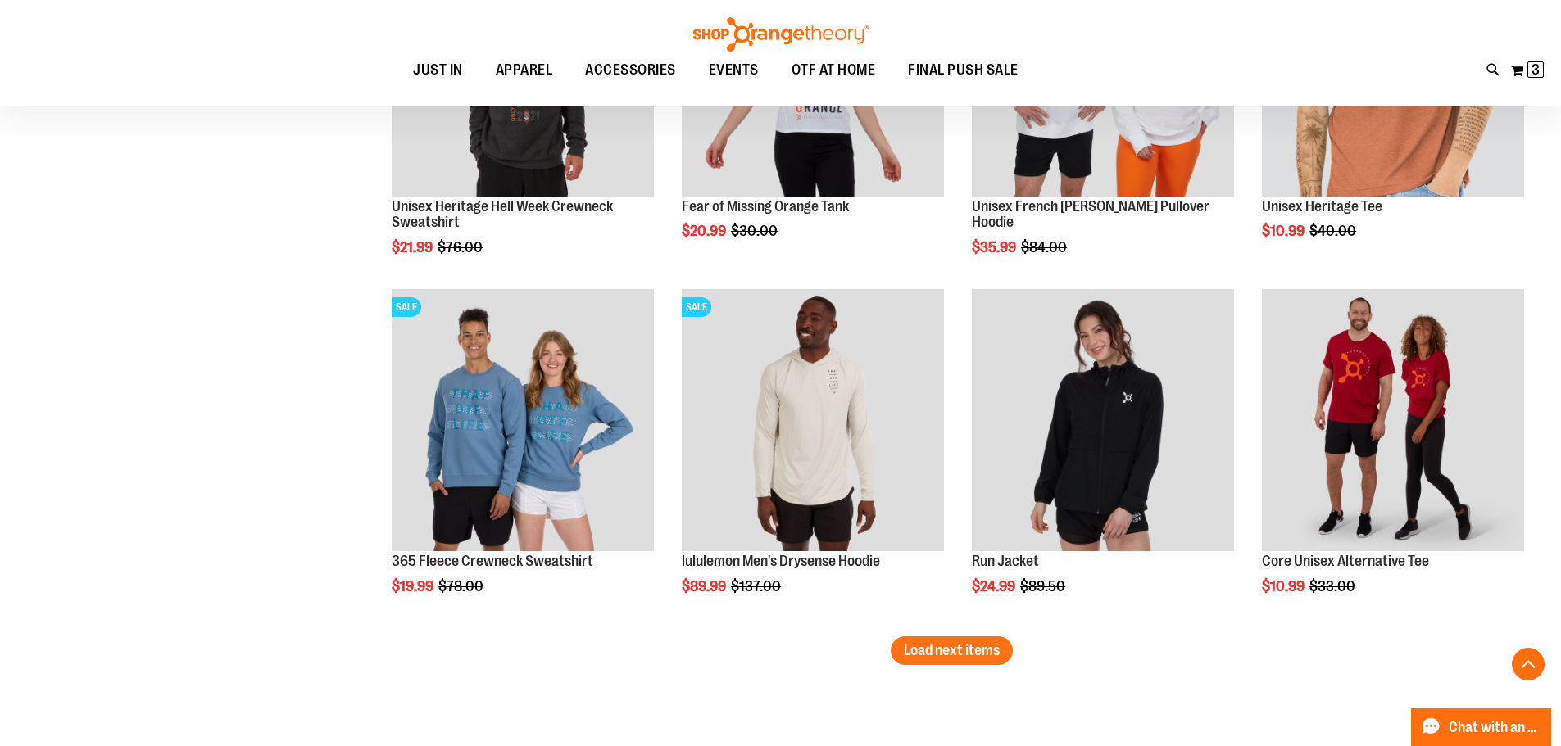
scroll to position [6225, 0]
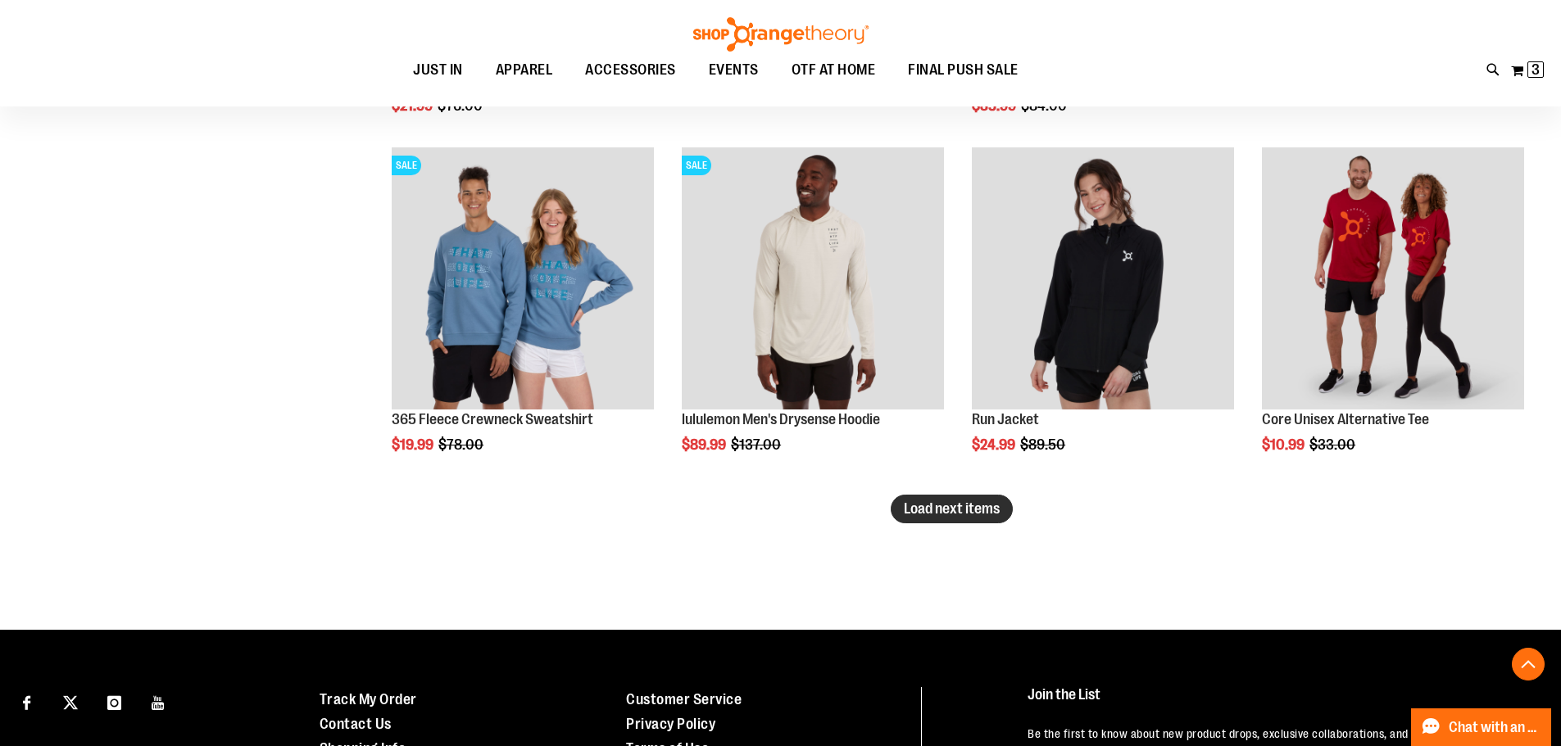
click at [980, 512] on span "Load next items" at bounding box center [952, 509] width 96 height 16
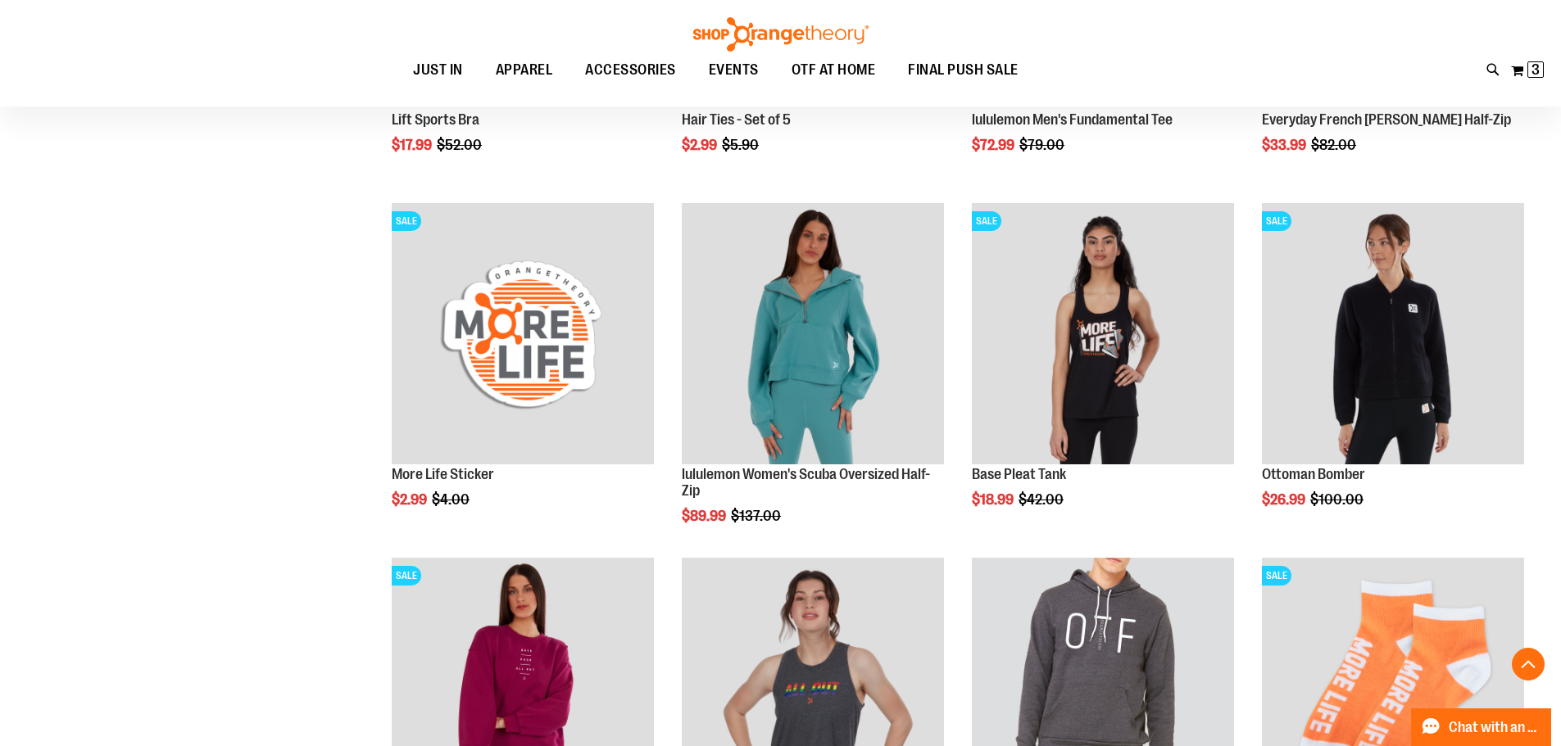
scroll to position [7291, 0]
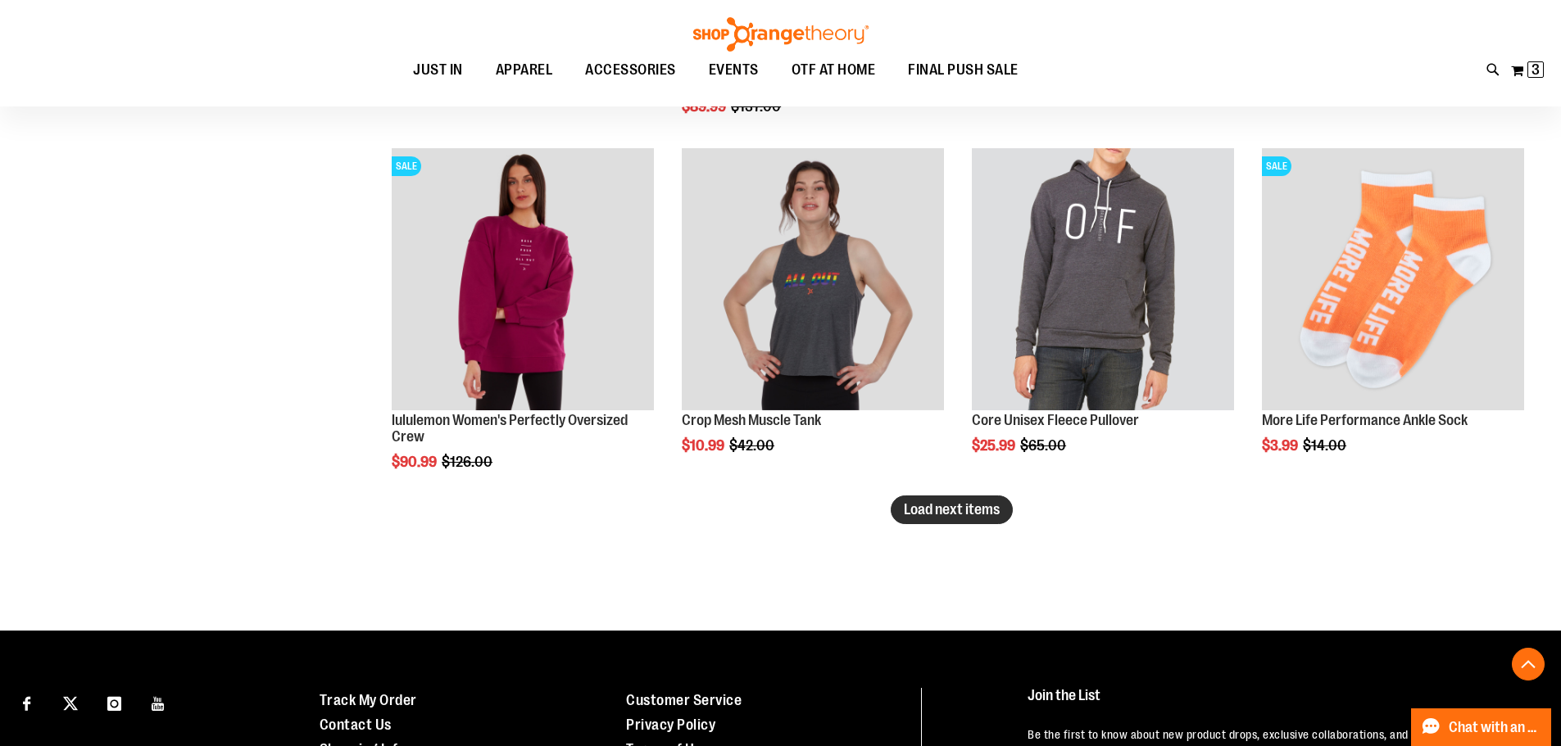
click at [984, 512] on span "Load next items" at bounding box center [952, 509] width 96 height 16
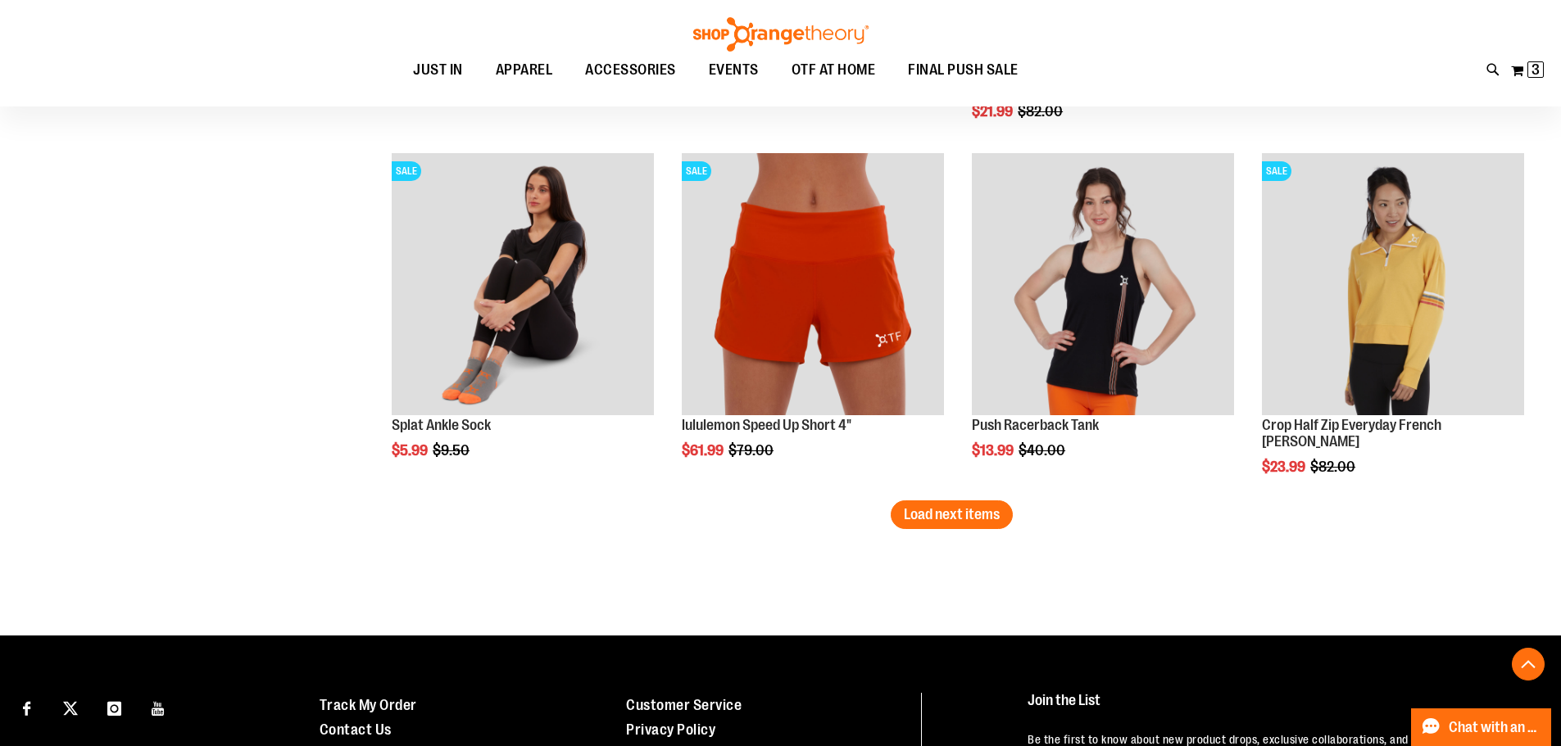
scroll to position [8356, 0]
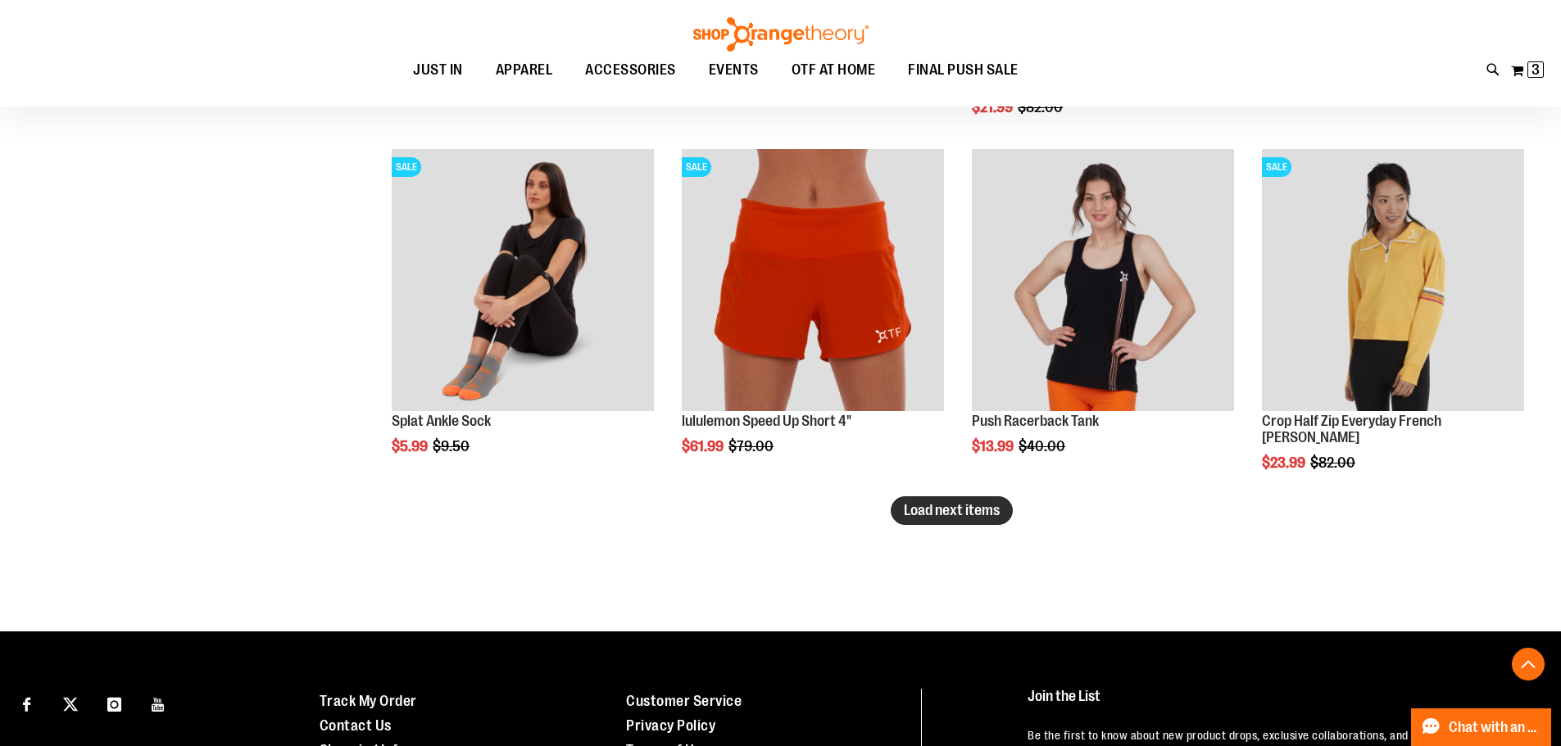
click at [970, 506] on span "Load next items" at bounding box center [952, 510] width 96 height 16
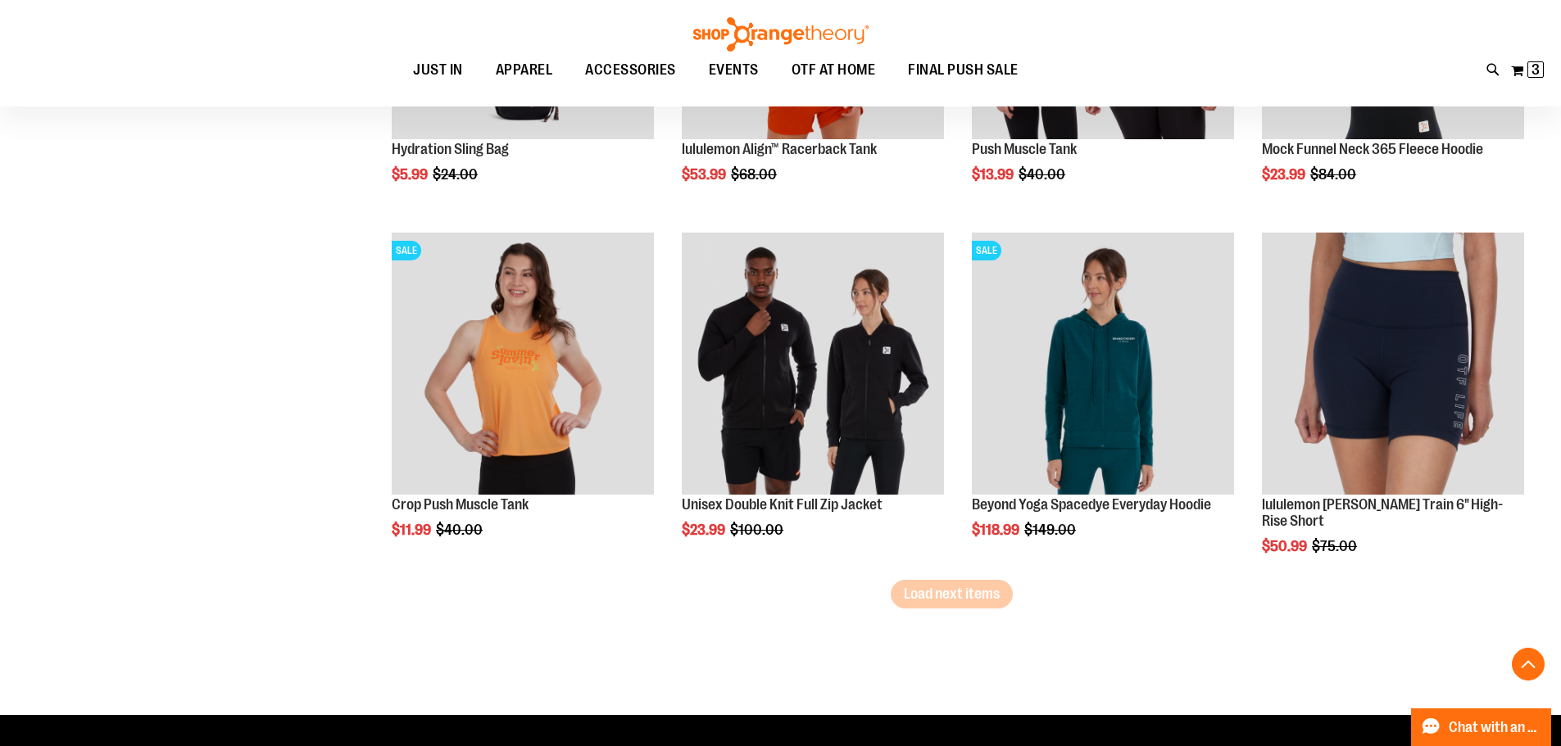
scroll to position [9339, 0]
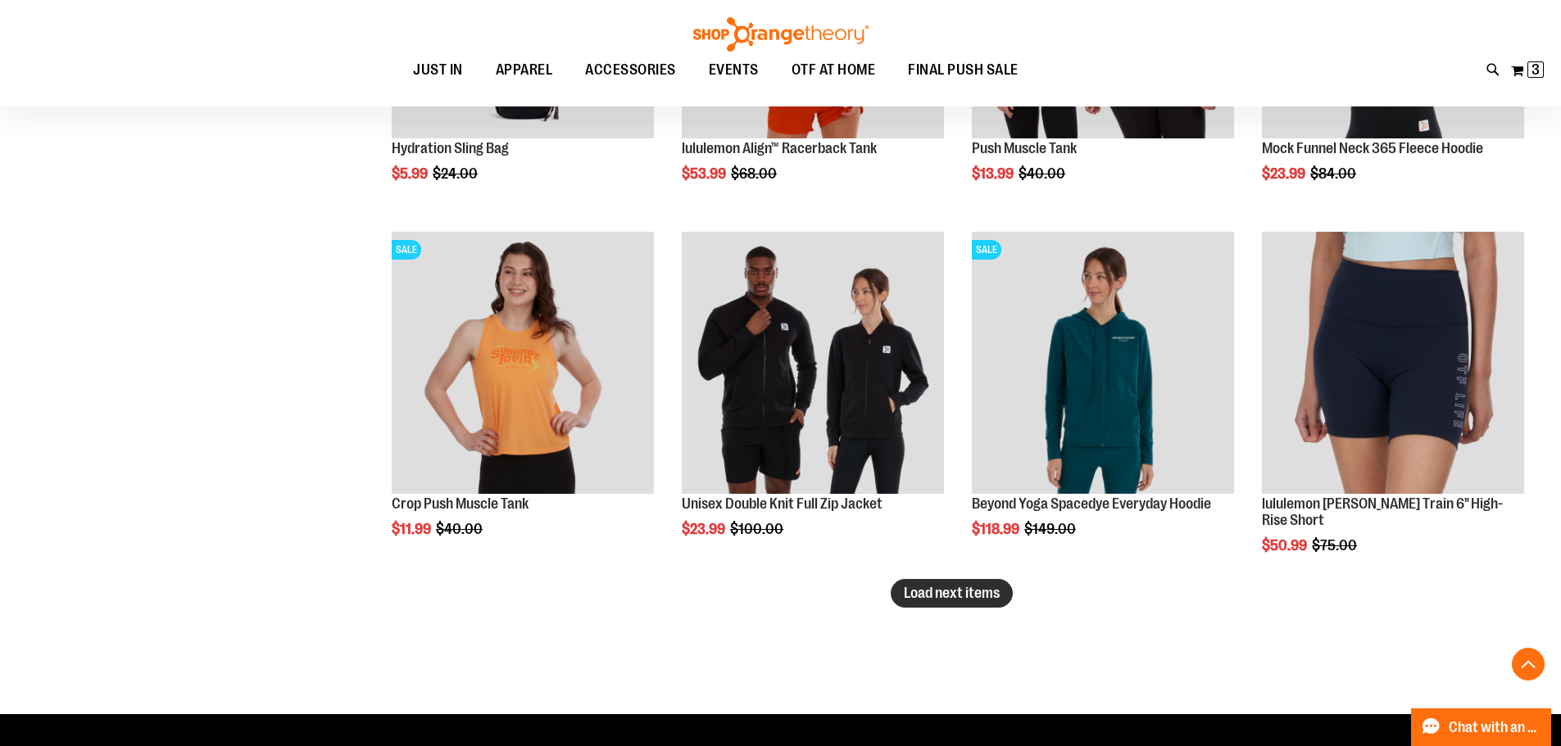
click at [985, 587] on span "Load next items" at bounding box center [952, 593] width 96 height 16
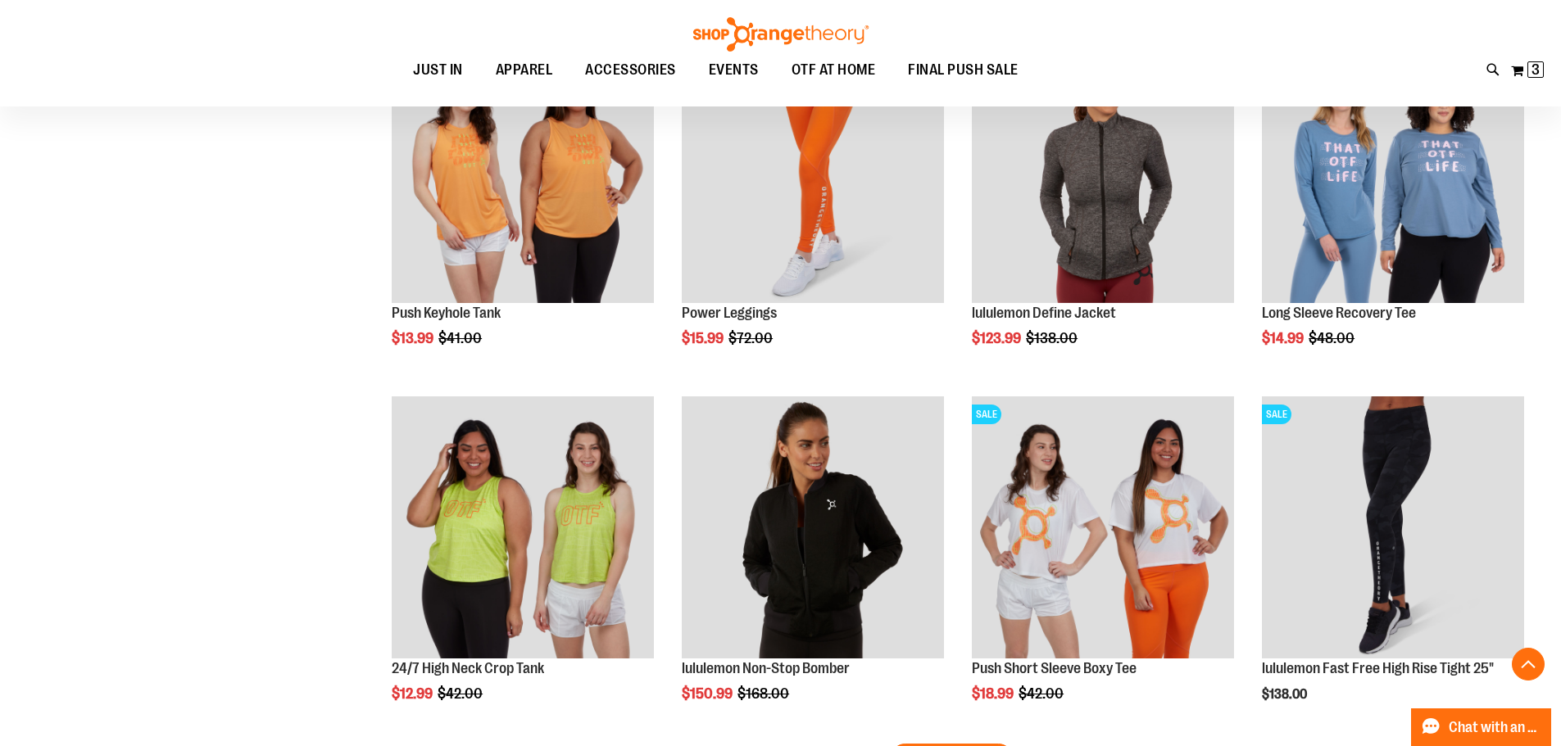
scroll to position [10322, 0]
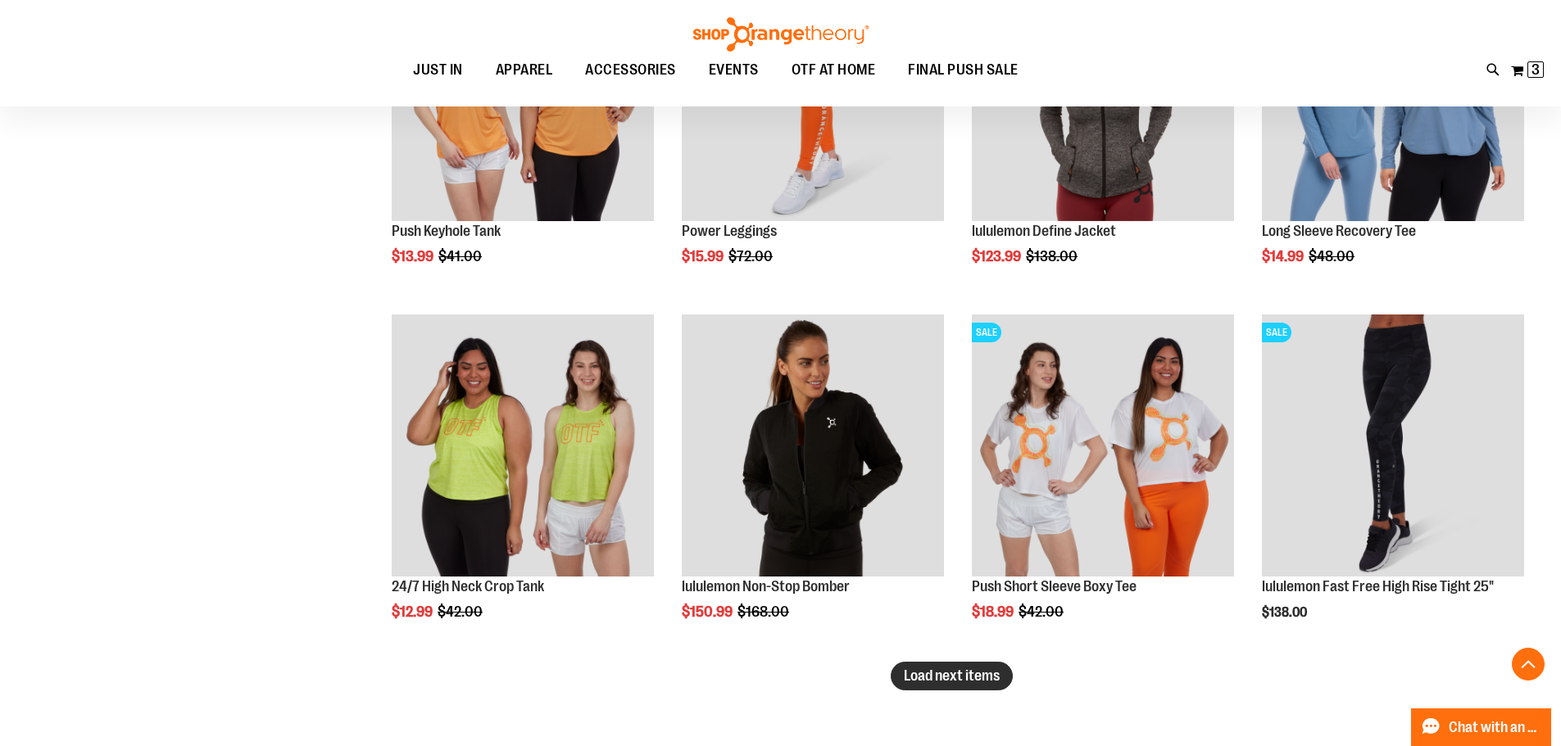
click at [970, 681] on span "Load next items" at bounding box center [952, 676] width 96 height 16
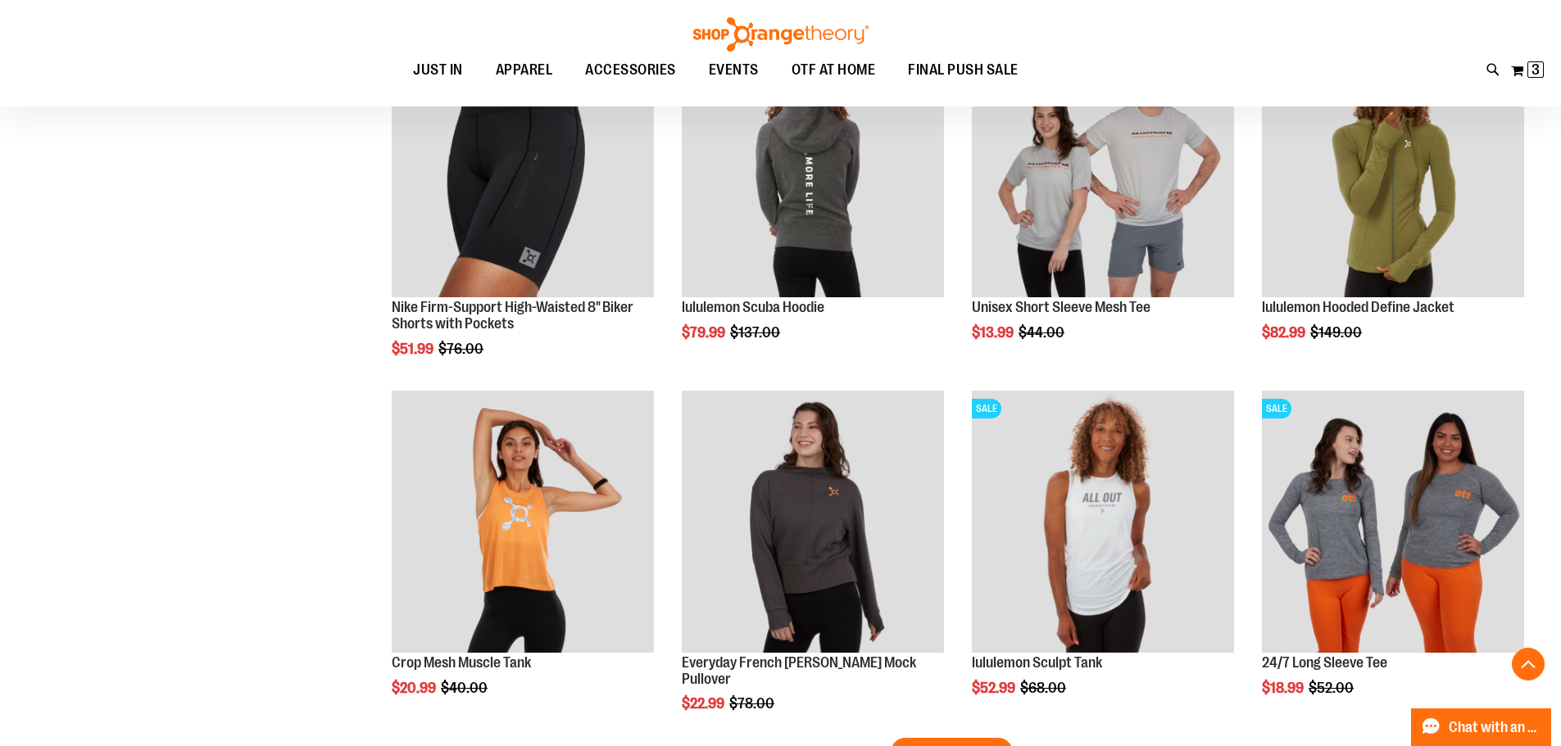
scroll to position [11551, 0]
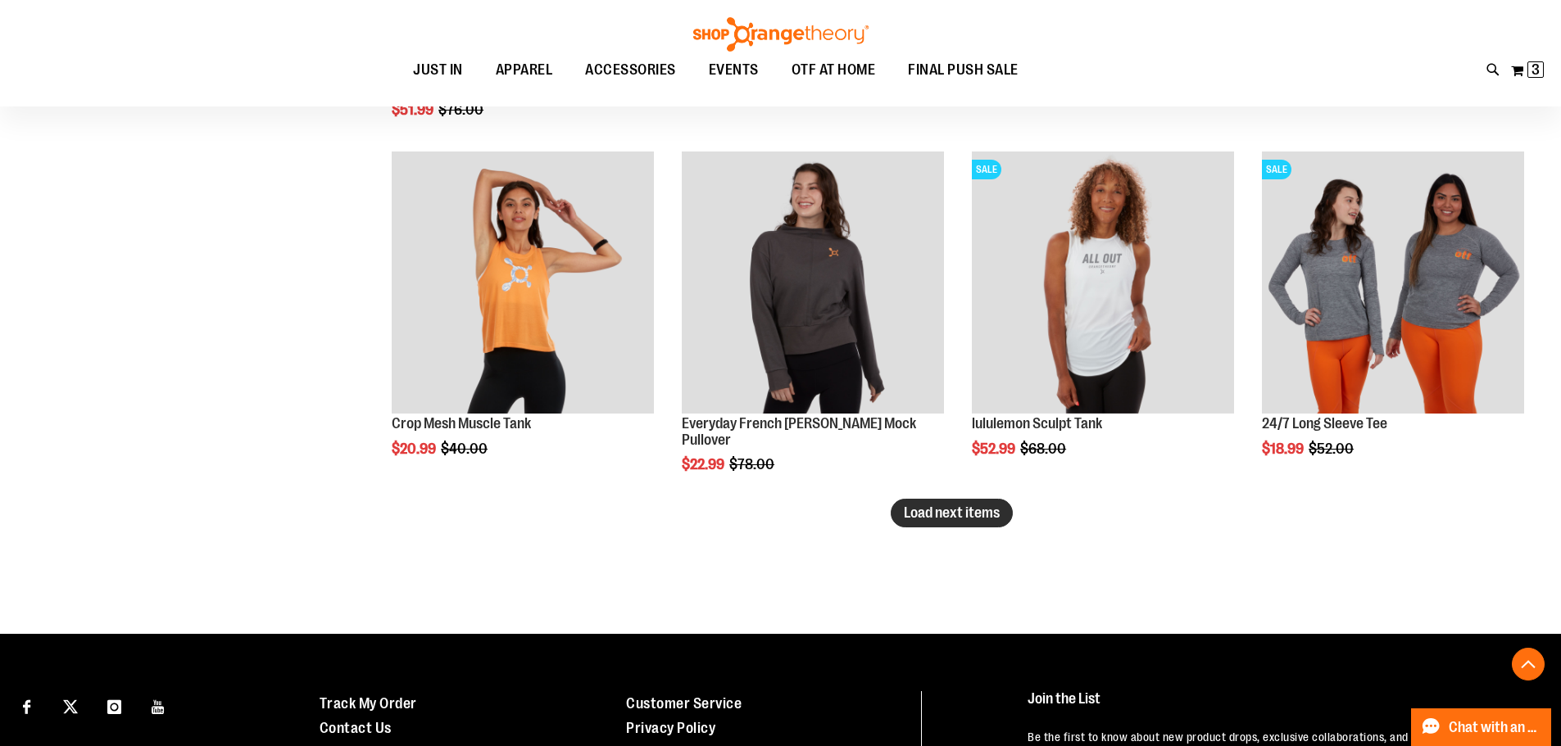
click at [935, 525] on button "Load next items" at bounding box center [952, 513] width 122 height 29
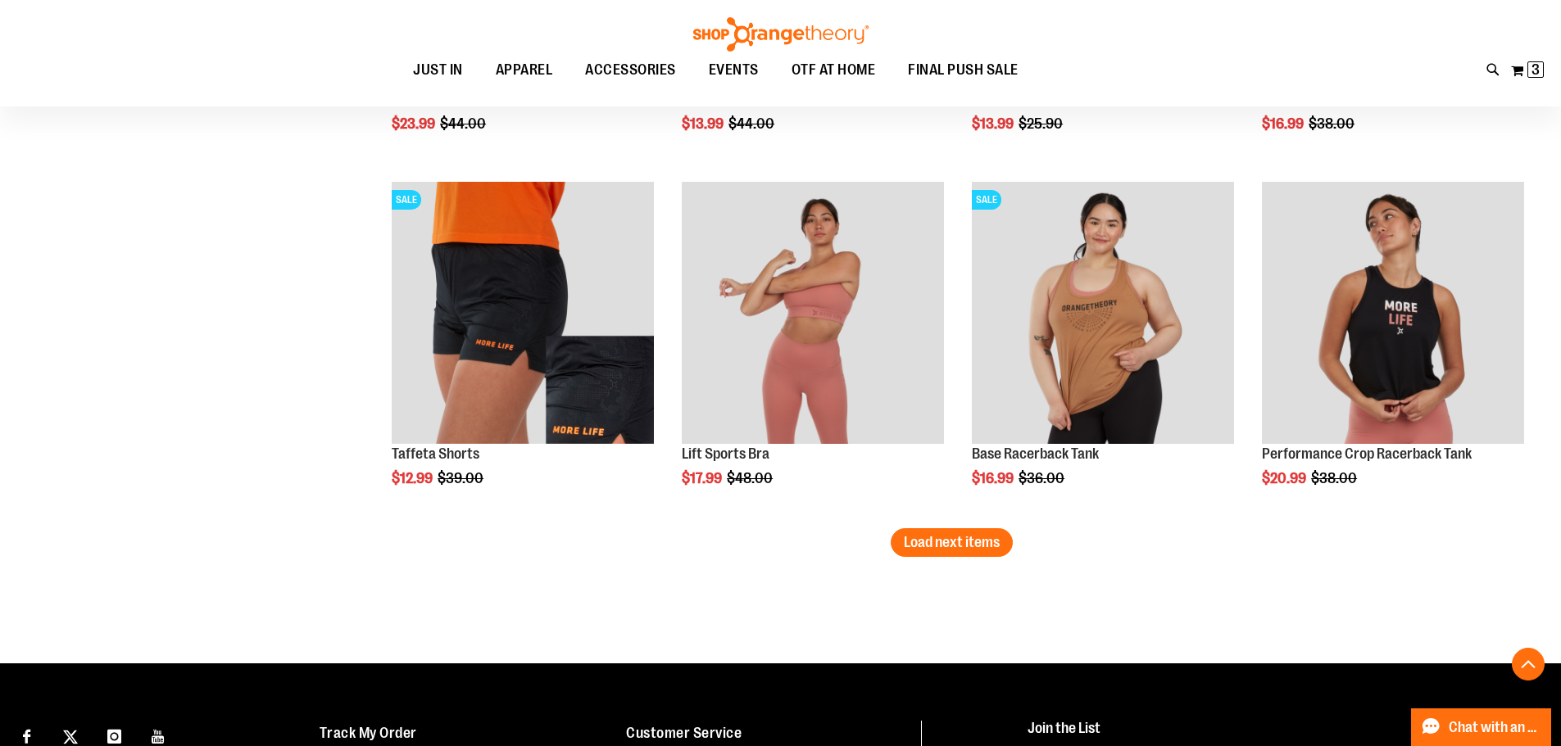
scroll to position [12616, 0]
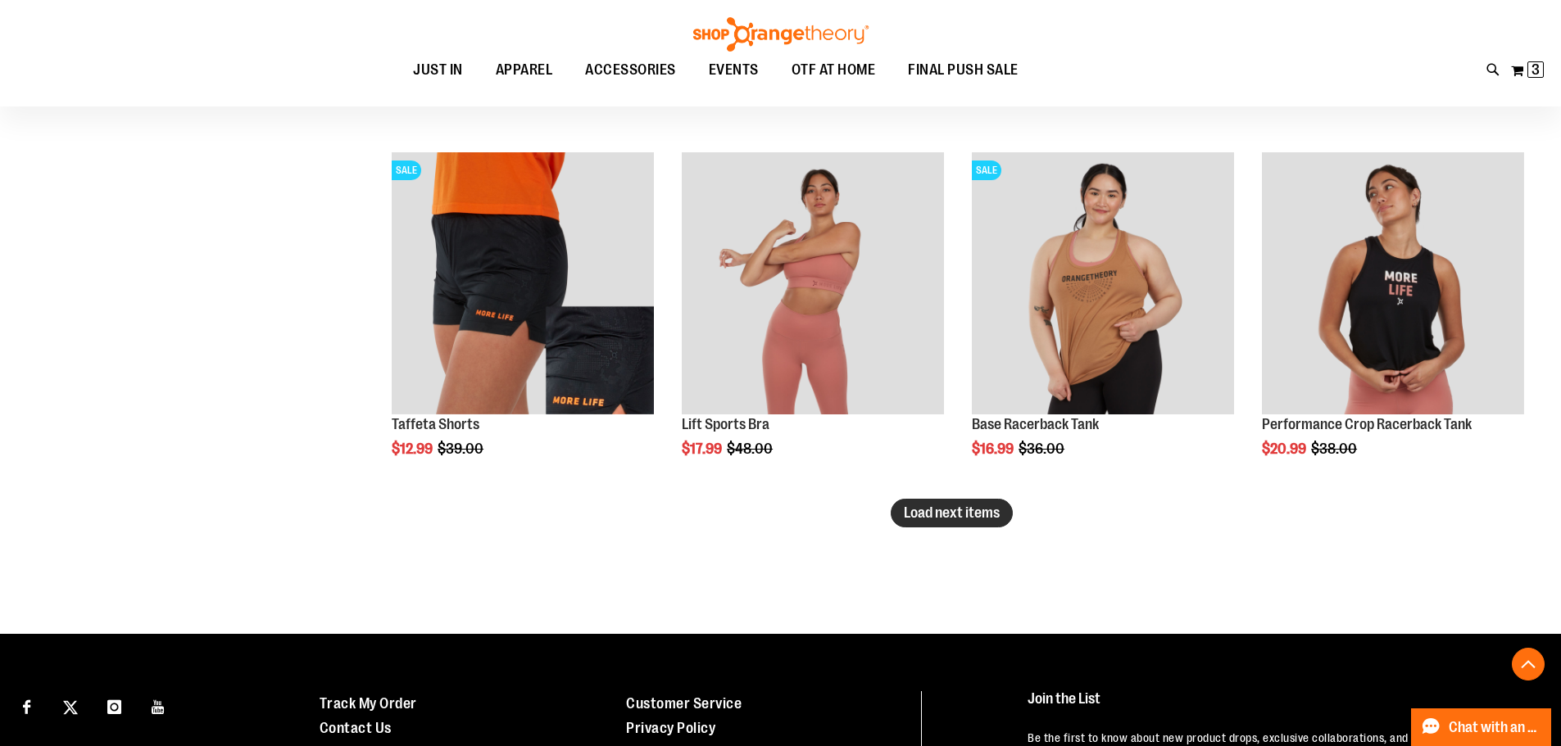
click at [986, 517] on span "Load next items" at bounding box center [952, 513] width 96 height 16
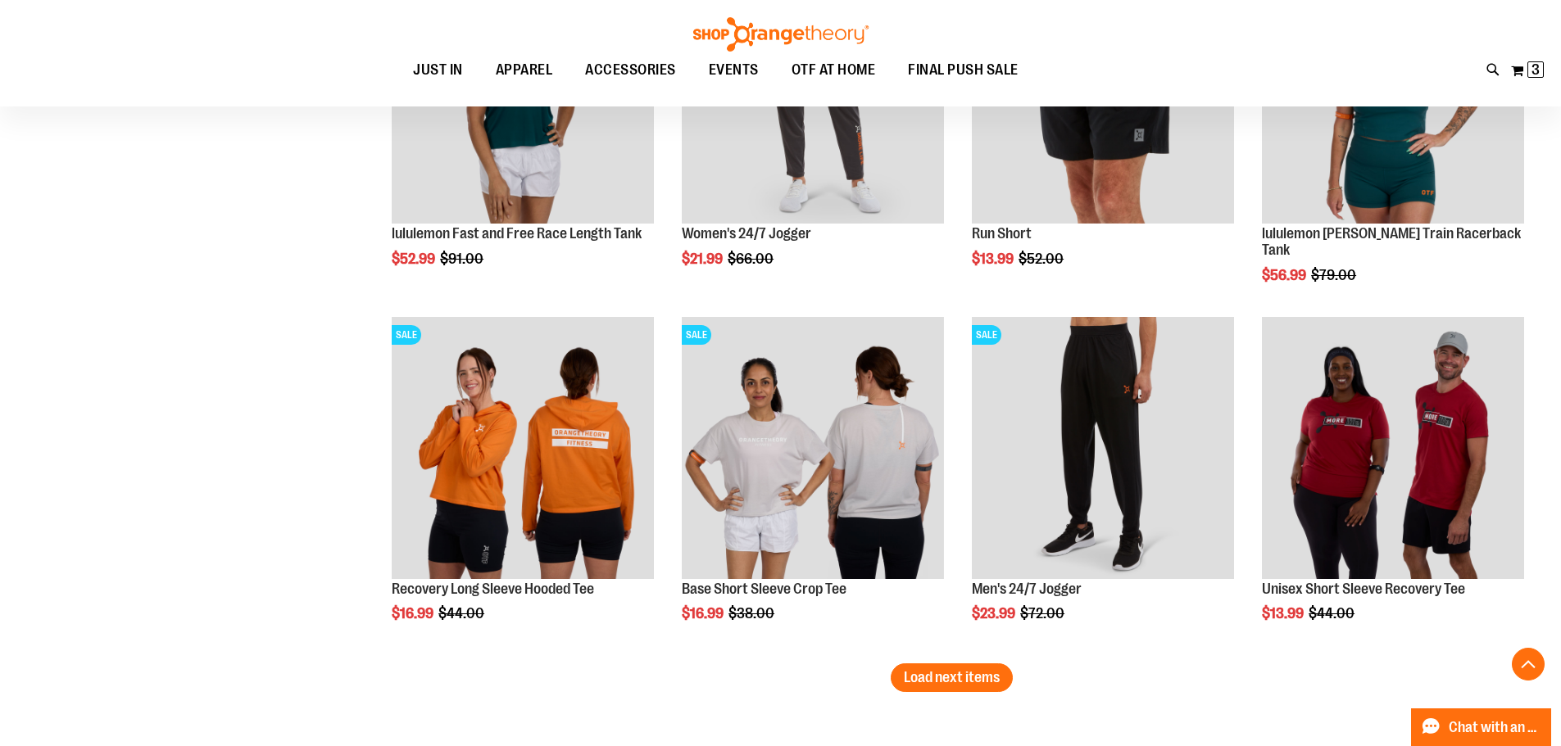
scroll to position [13875, 0]
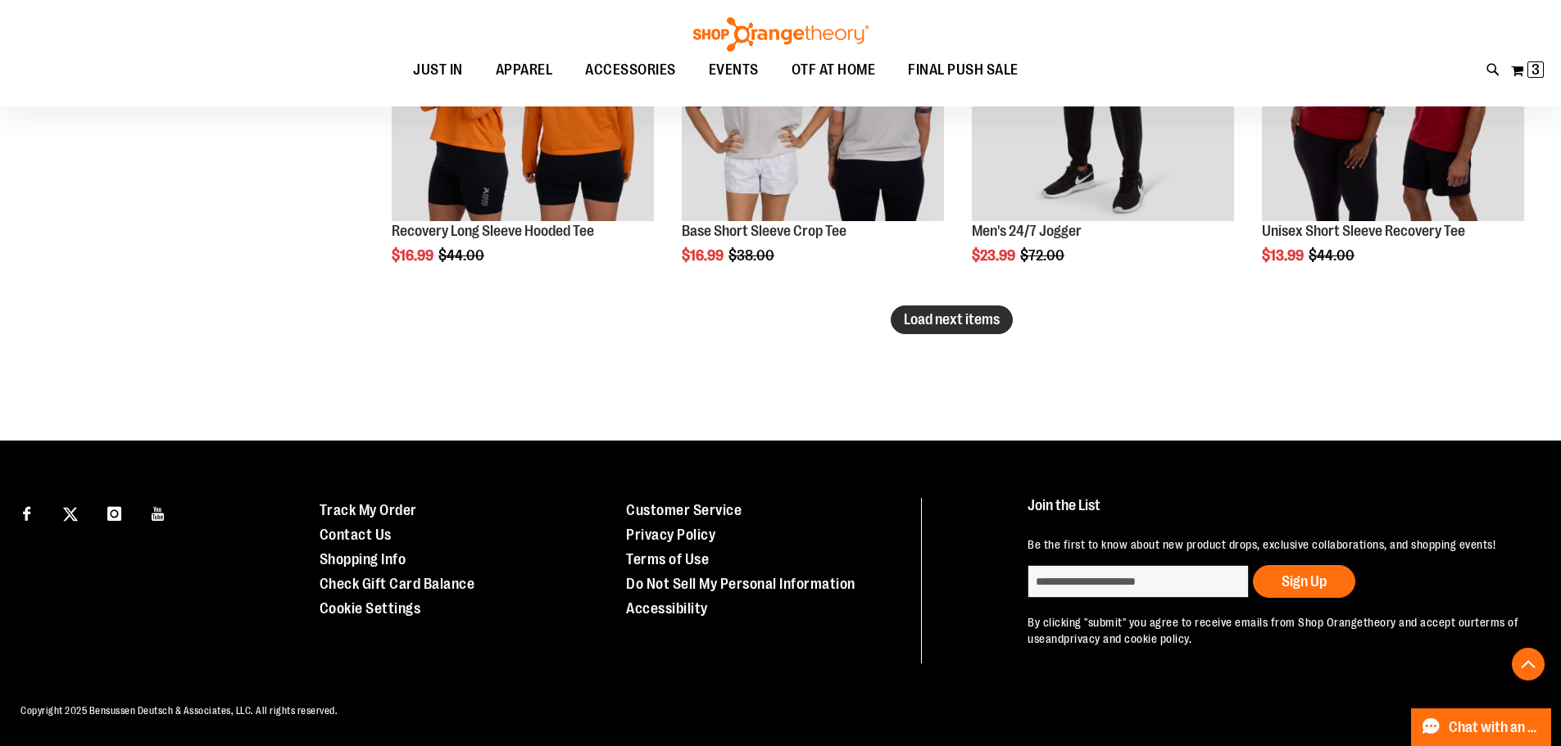
click at [955, 320] on span "Load next items" at bounding box center [952, 319] width 96 height 16
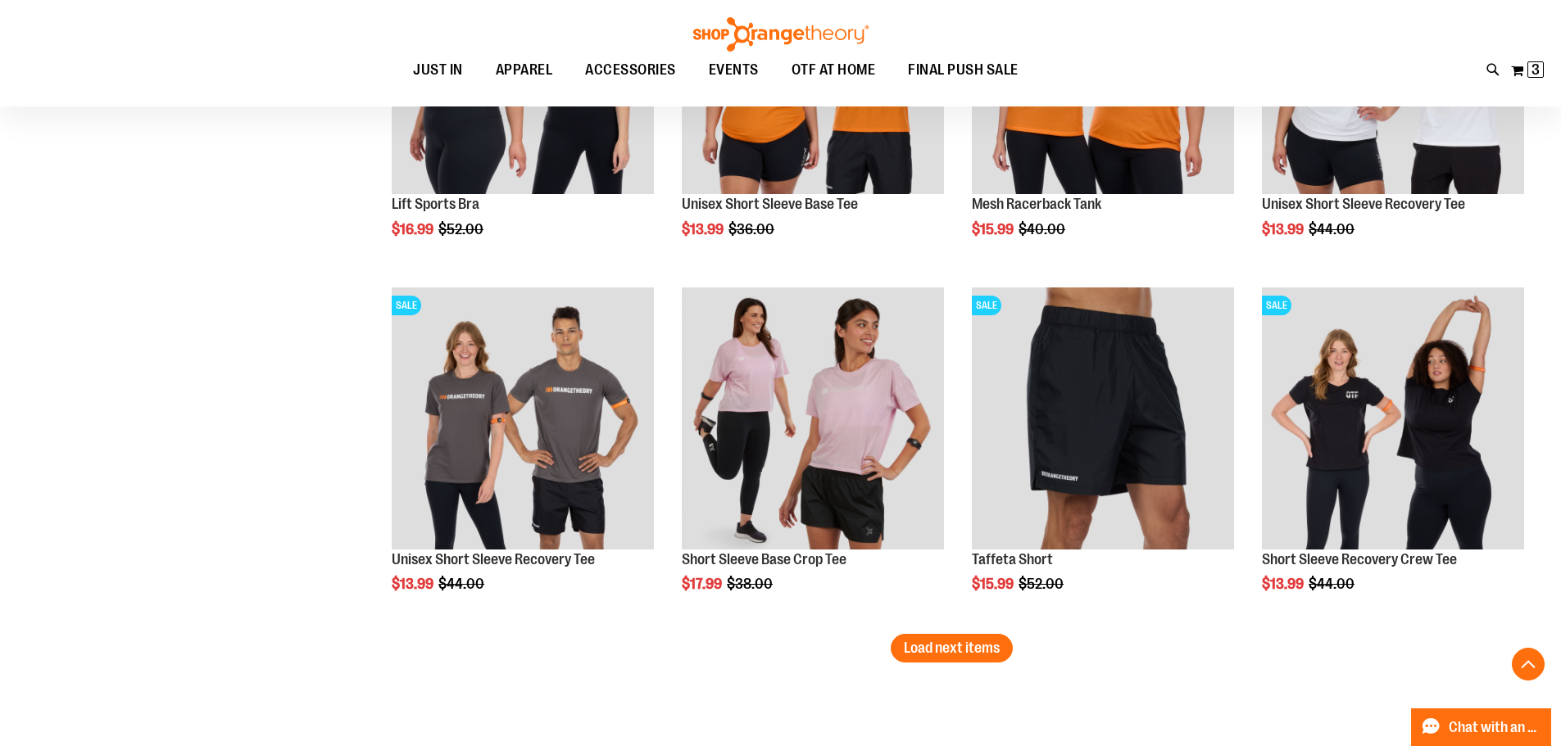
scroll to position [14941, 0]
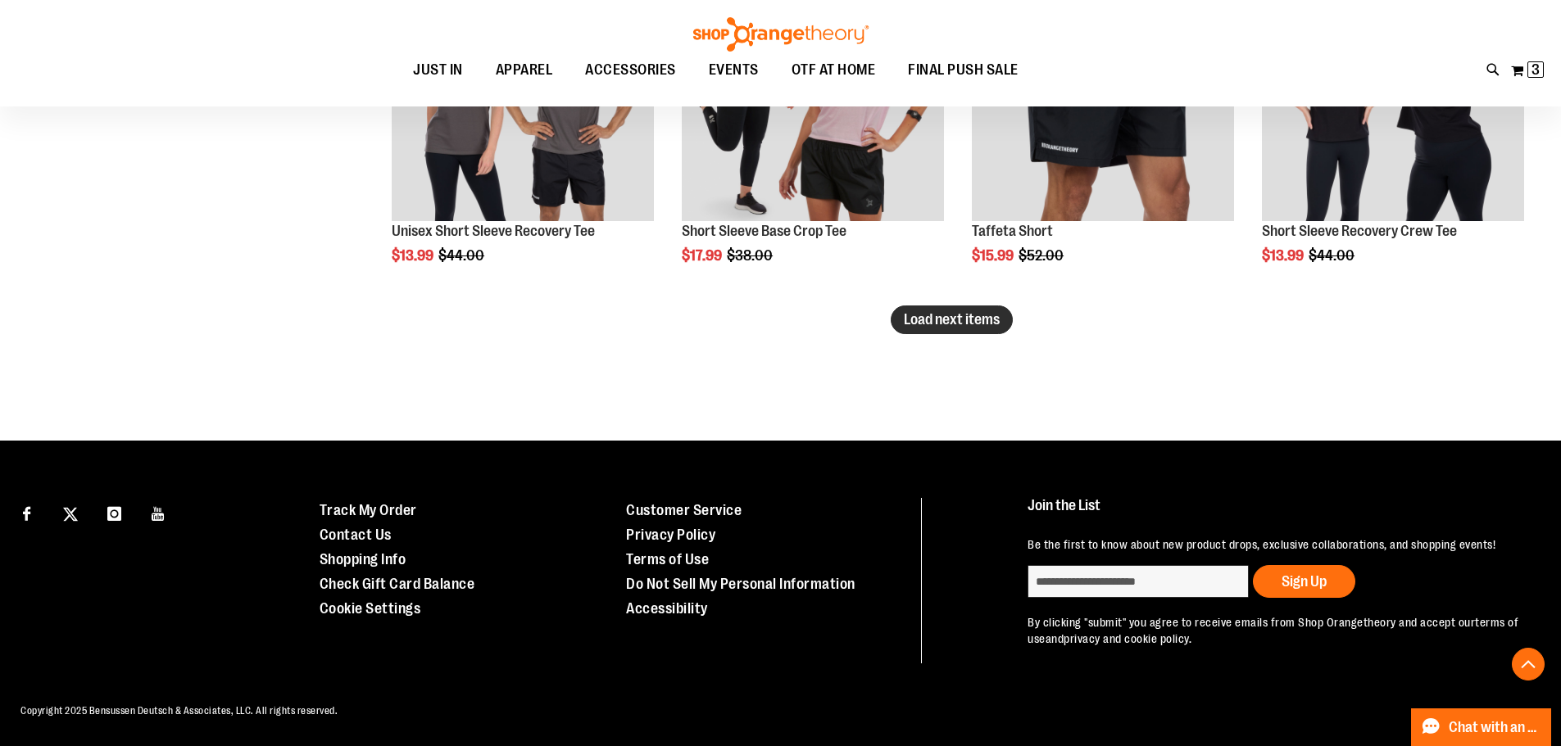
click at [935, 309] on button "Load next items" at bounding box center [952, 320] width 122 height 29
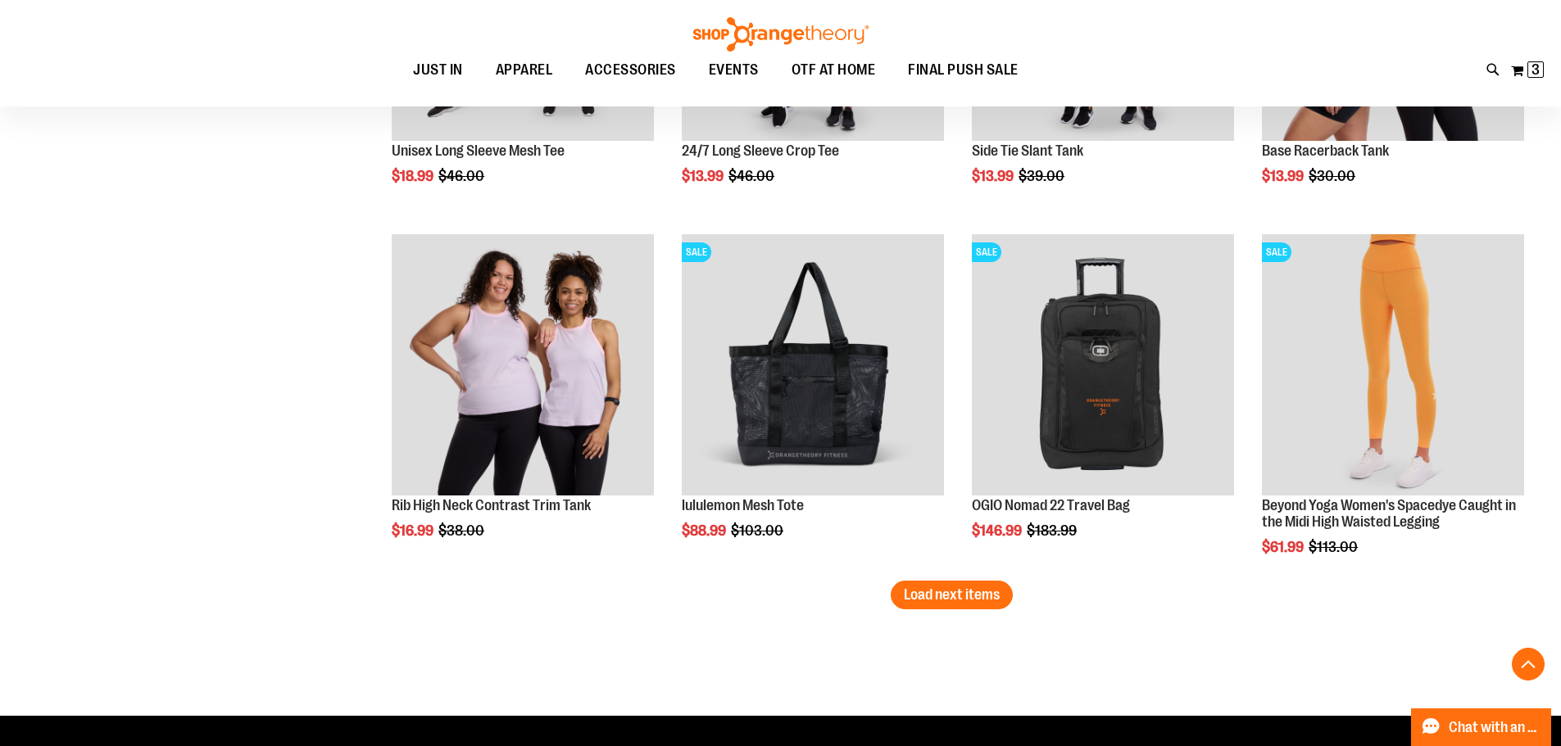
scroll to position [15760, 0]
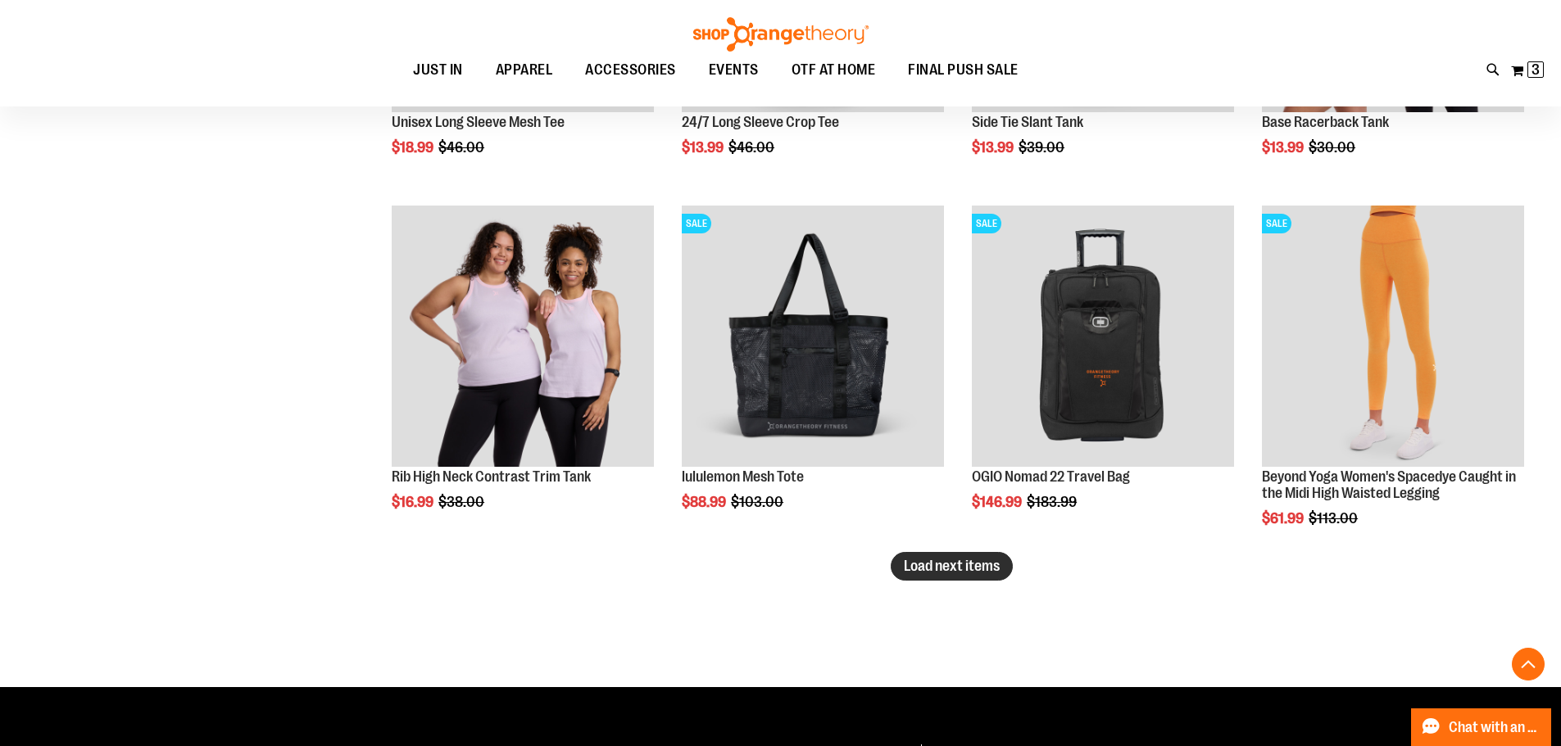
click at [972, 568] on span "Load next items" at bounding box center [952, 566] width 96 height 16
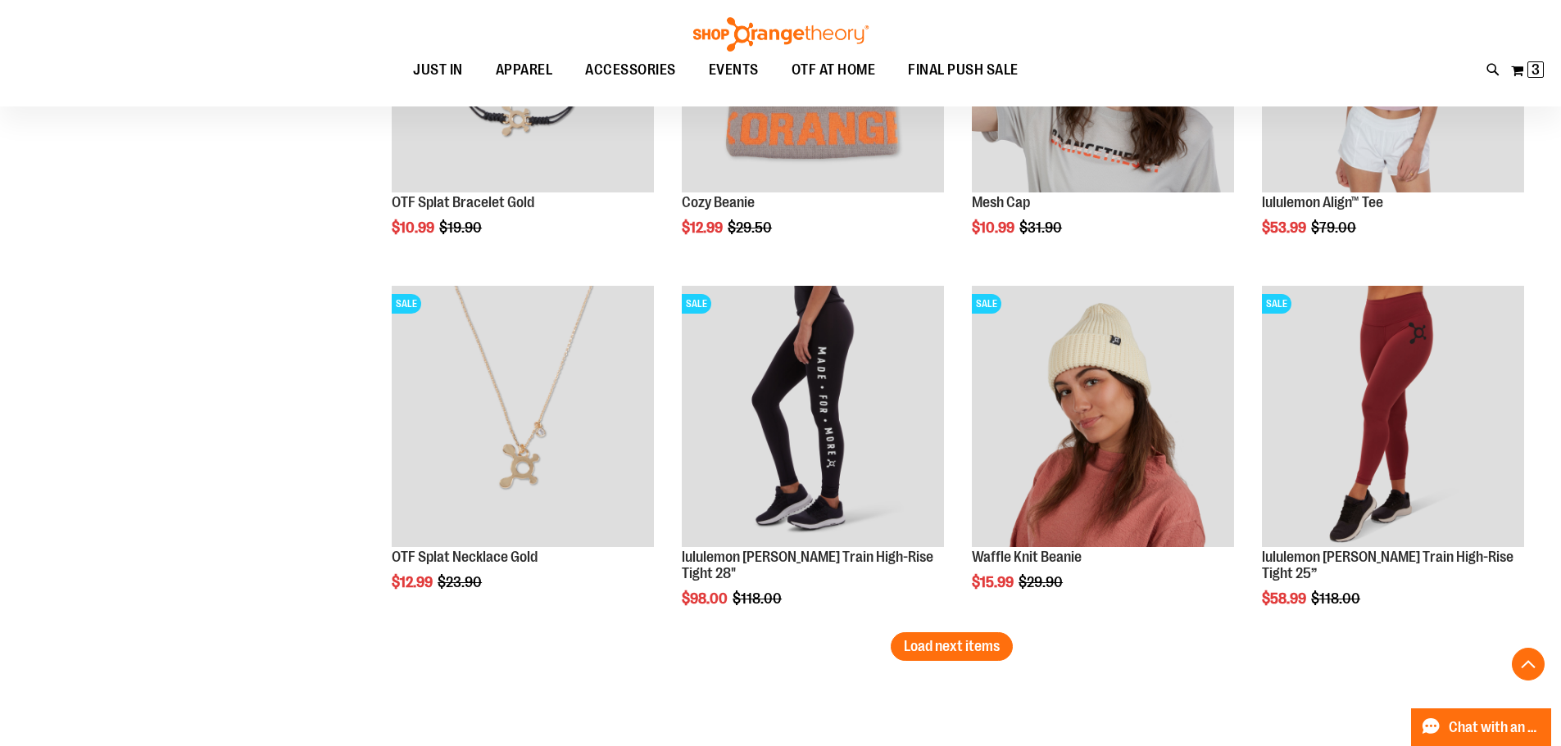
scroll to position [16663, 0]
